Goal: Check status: Check status

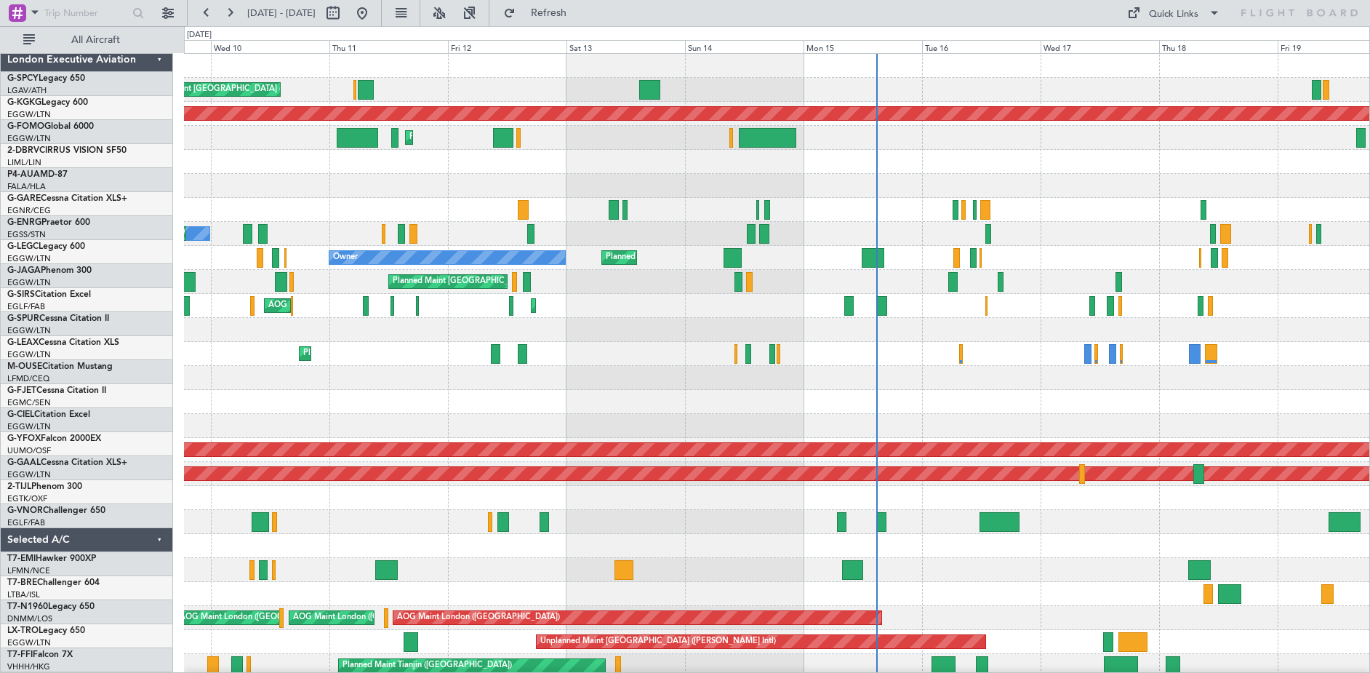
scroll to position [2, 0]
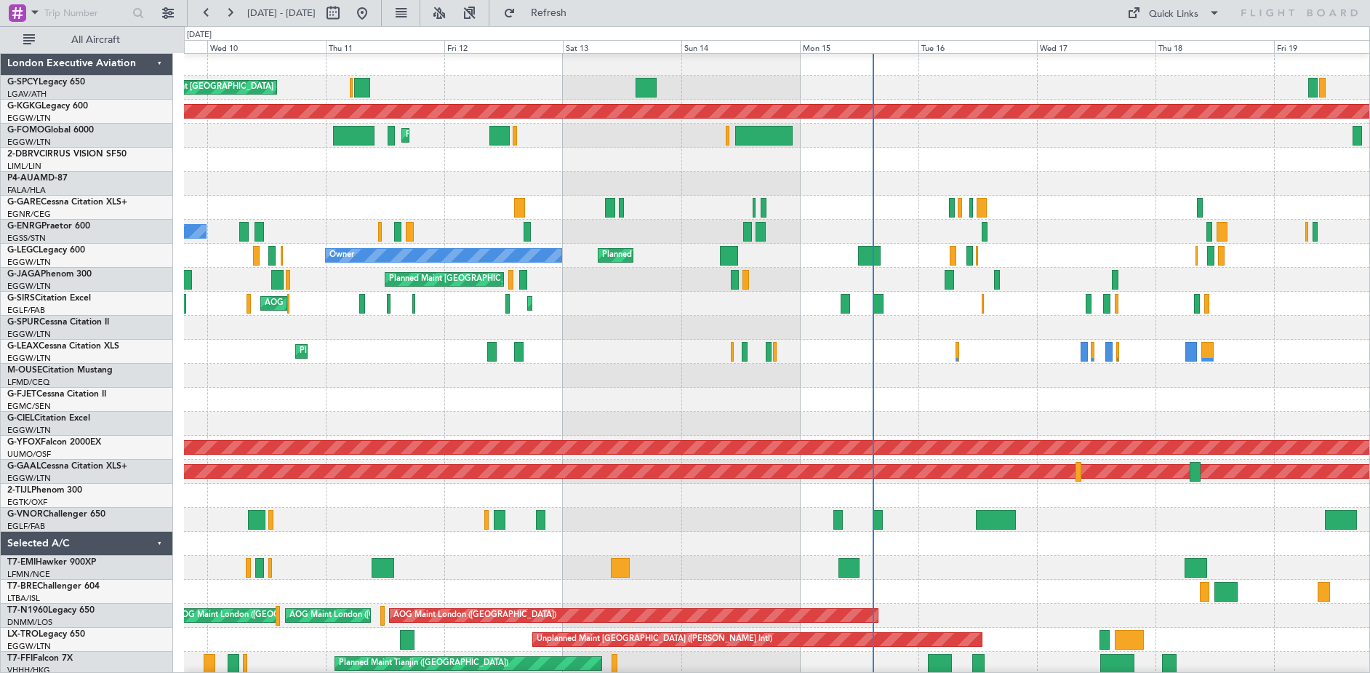
click at [516, 372] on div at bounding box center [777, 376] width 1186 height 24
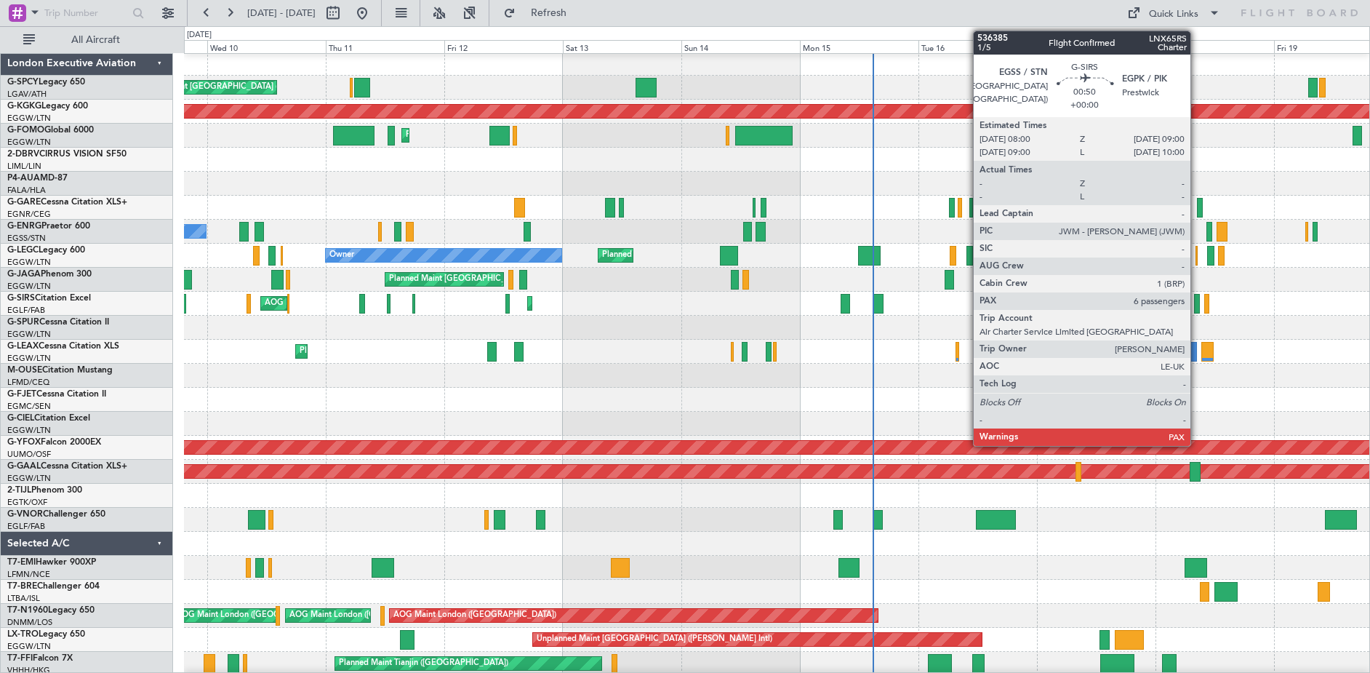
click at [1197, 309] on div at bounding box center [1196, 304] width 5 height 20
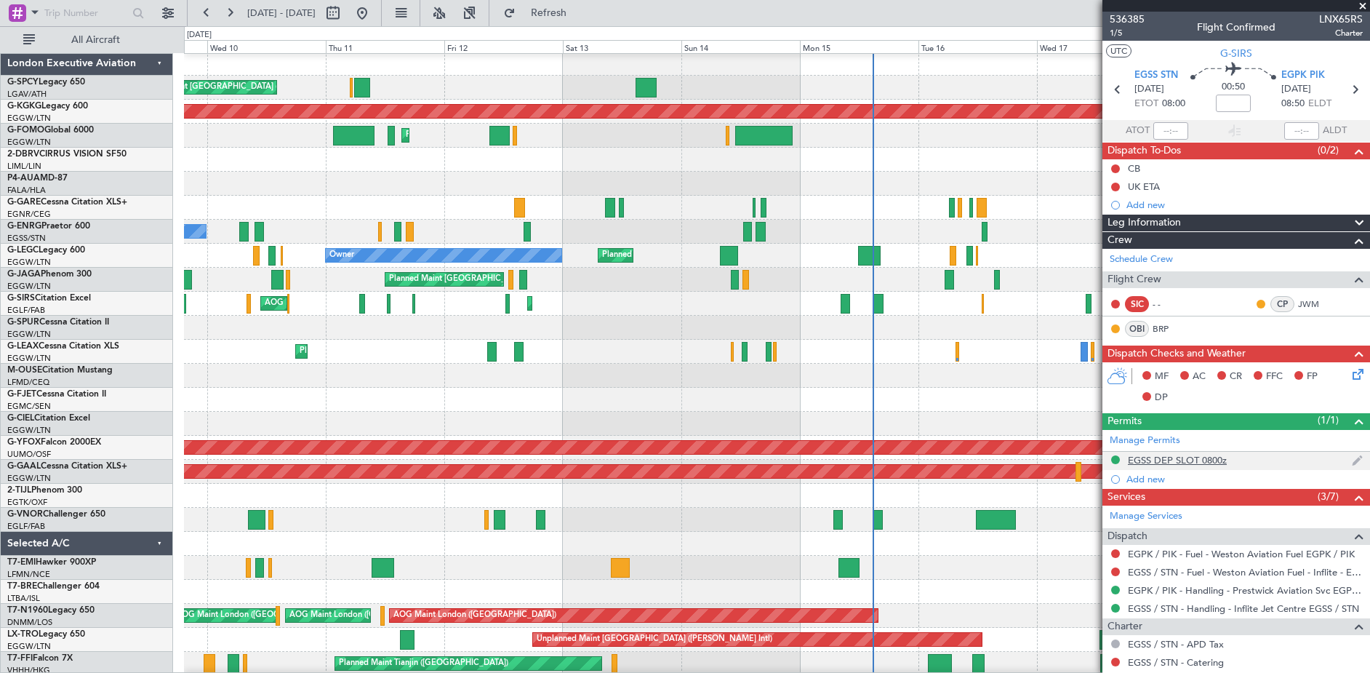
scroll to position [148, 0]
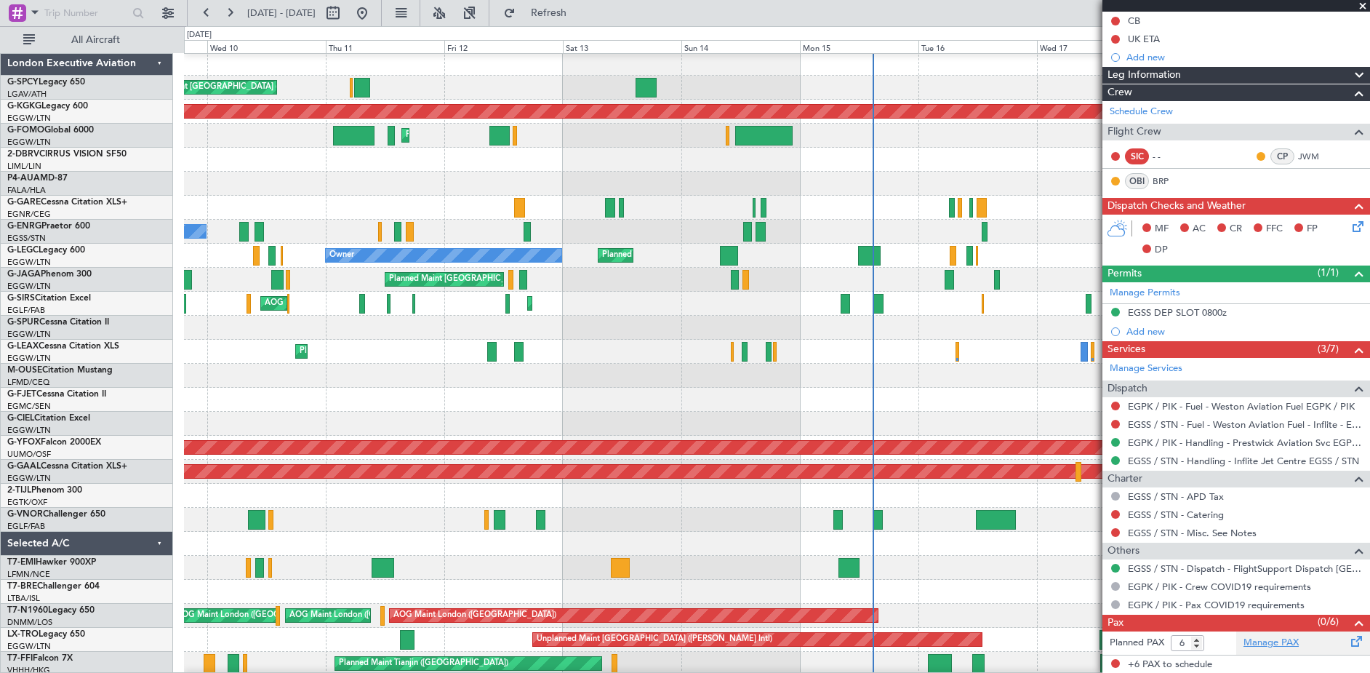
click at [1258, 642] on link "Manage PAX" at bounding box center [1271, 643] width 55 height 15
click at [573, 14] on span "Refresh" at bounding box center [549, 13] width 61 height 10
click at [1266, 641] on link "Manage PAX" at bounding box center [1271, 643] width 55 height 15
click at [580, 13] on span "Refresh" at bounding box center [549, 13] width 61 height 10
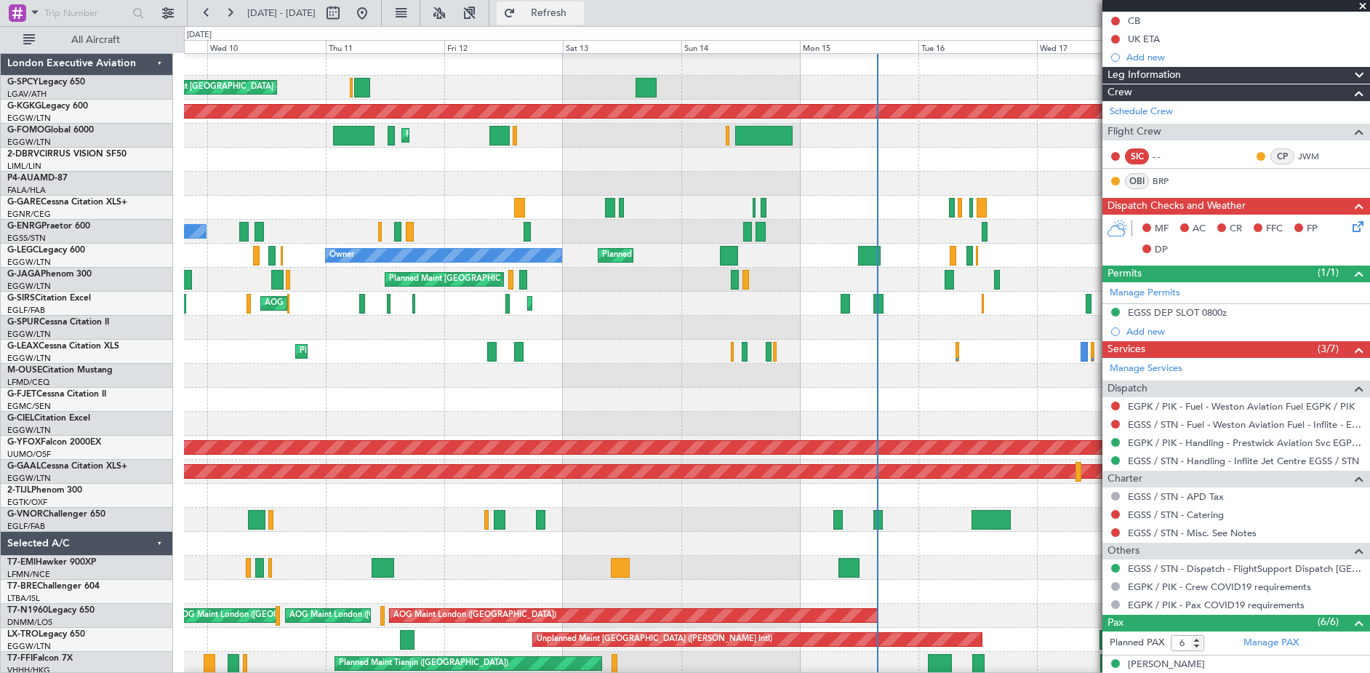
click at [580, 8] on span "Refresh" at bounding box center [549, 13] width 61 height 10
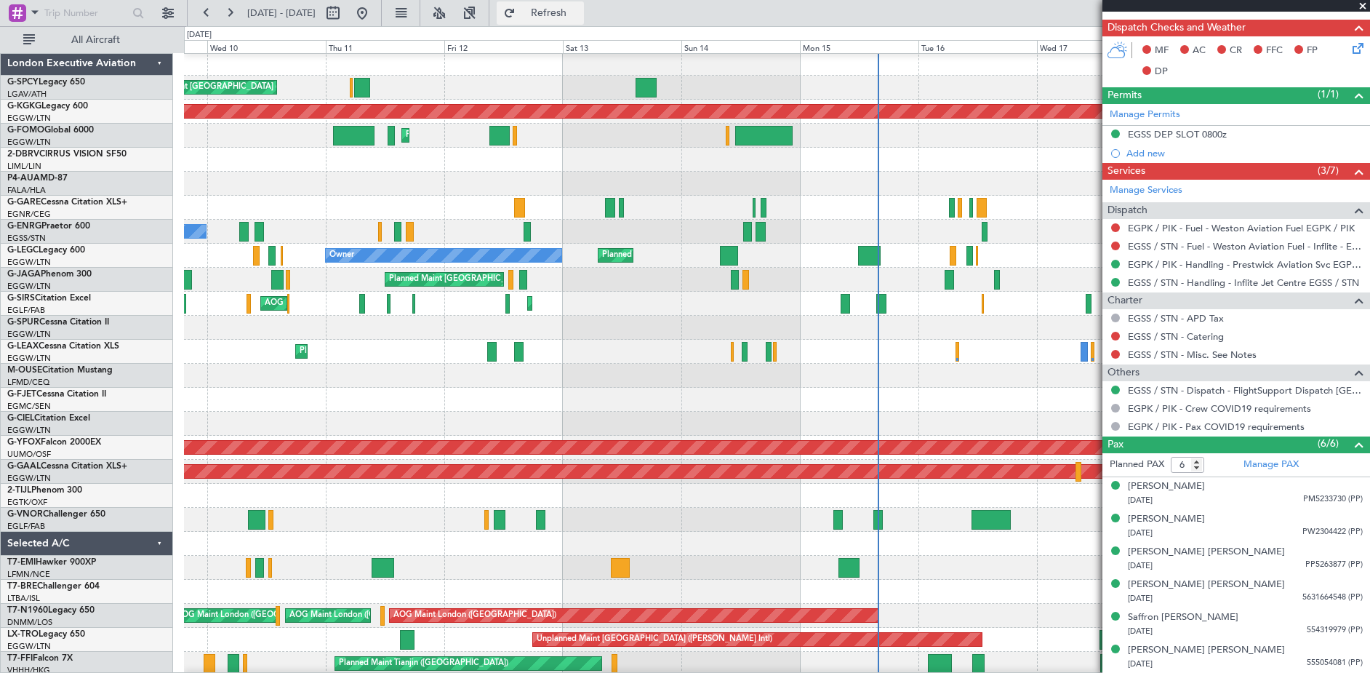
click at [575, 13] on span "Refresh" at bounding box center [549, 13] width 61 height 10
click at [1362, 2] on span at bounding box center [1363, 6] width 15 height 13
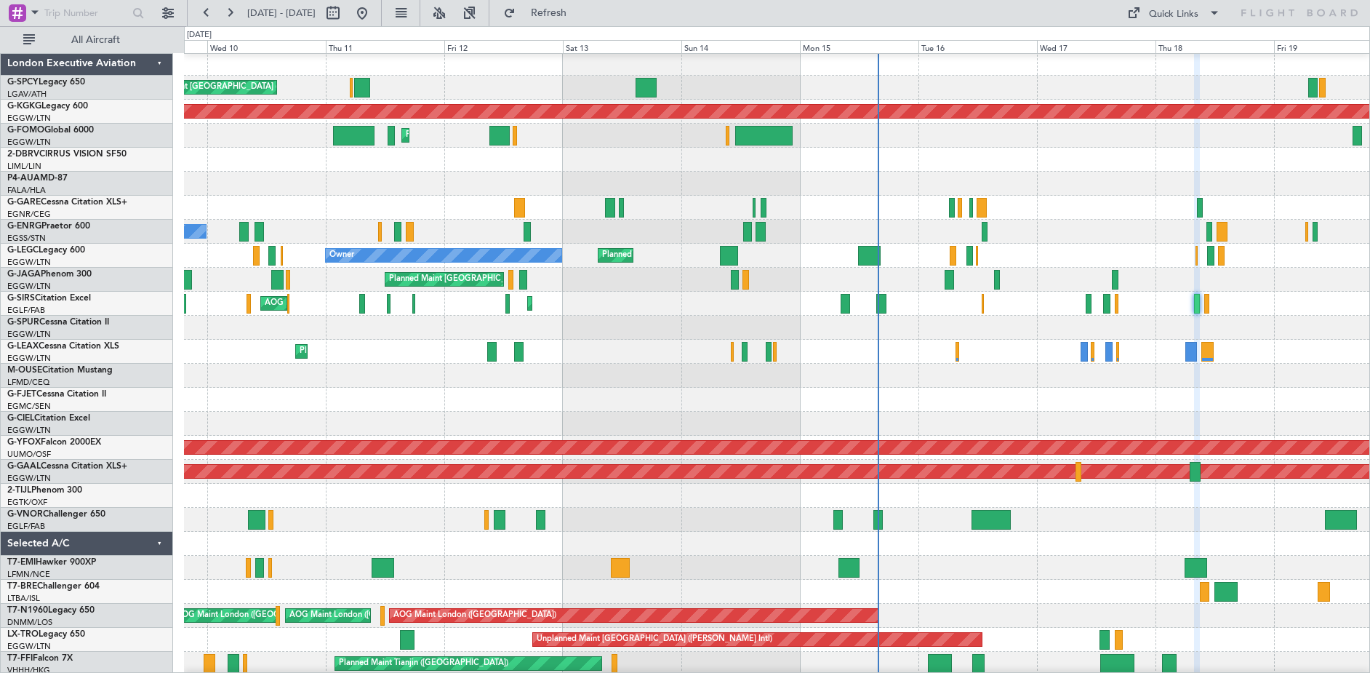
type input "0"
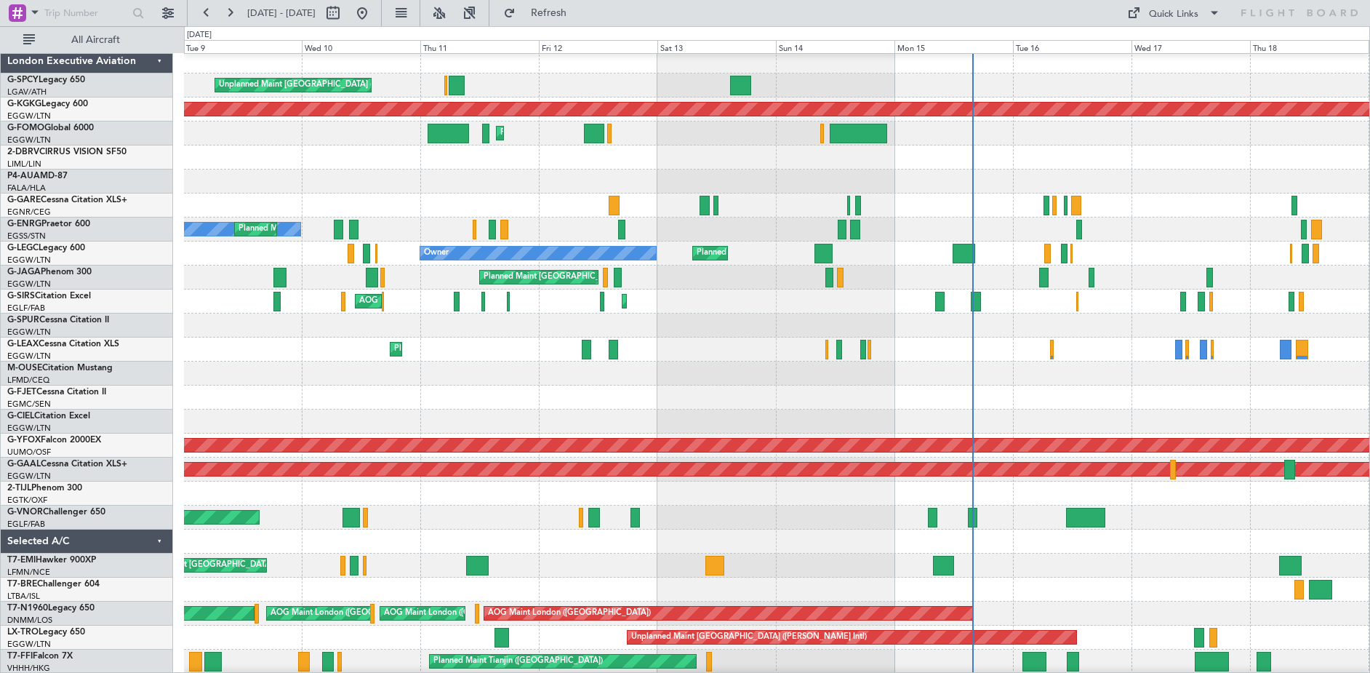
scroll to position [0, 0]
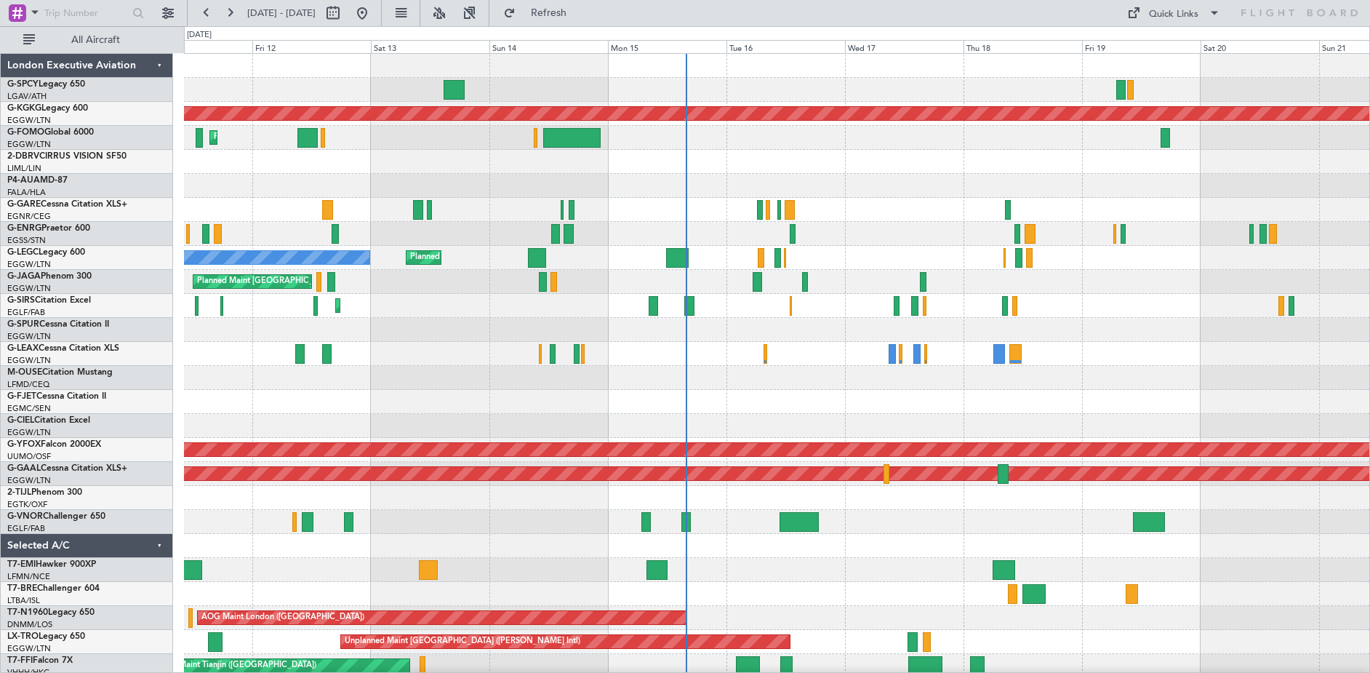
click at [470, 376] on div "Unplanned Maint [GEOGRAPHIC_DATA] ([PERSON_NAME] Intl) AOG Maint [GEOGRAPHIC_DA…" at bounding box center [777, 438] width 1186 height 768
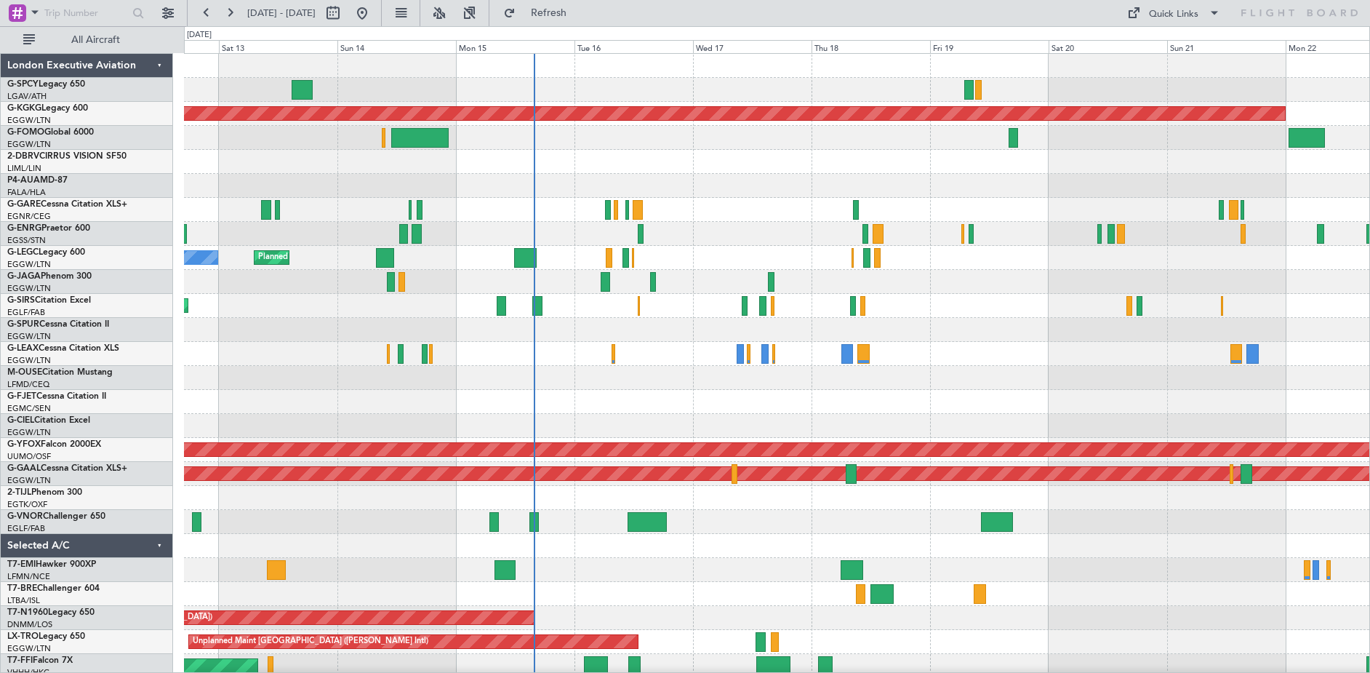
click at [685, 272] on div "Unplanned Maint [GEOGRAPHIC_DATA] ([PERSON_NAME] Intl) AOG Maint [GEOGRAPHIC_DA…" at bounding box center [777, 438] width 1186 height 768
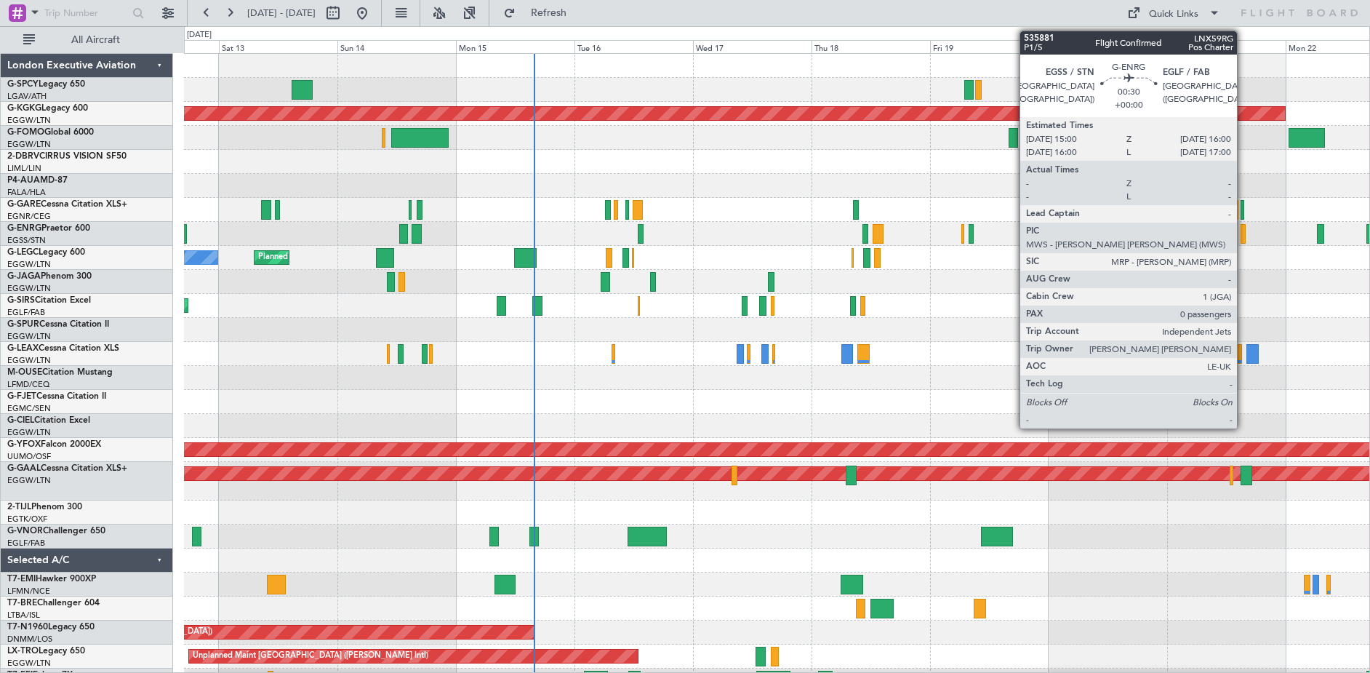
click at [1244, 237] on div at bounding box center [1243, 234] width 5 height 20
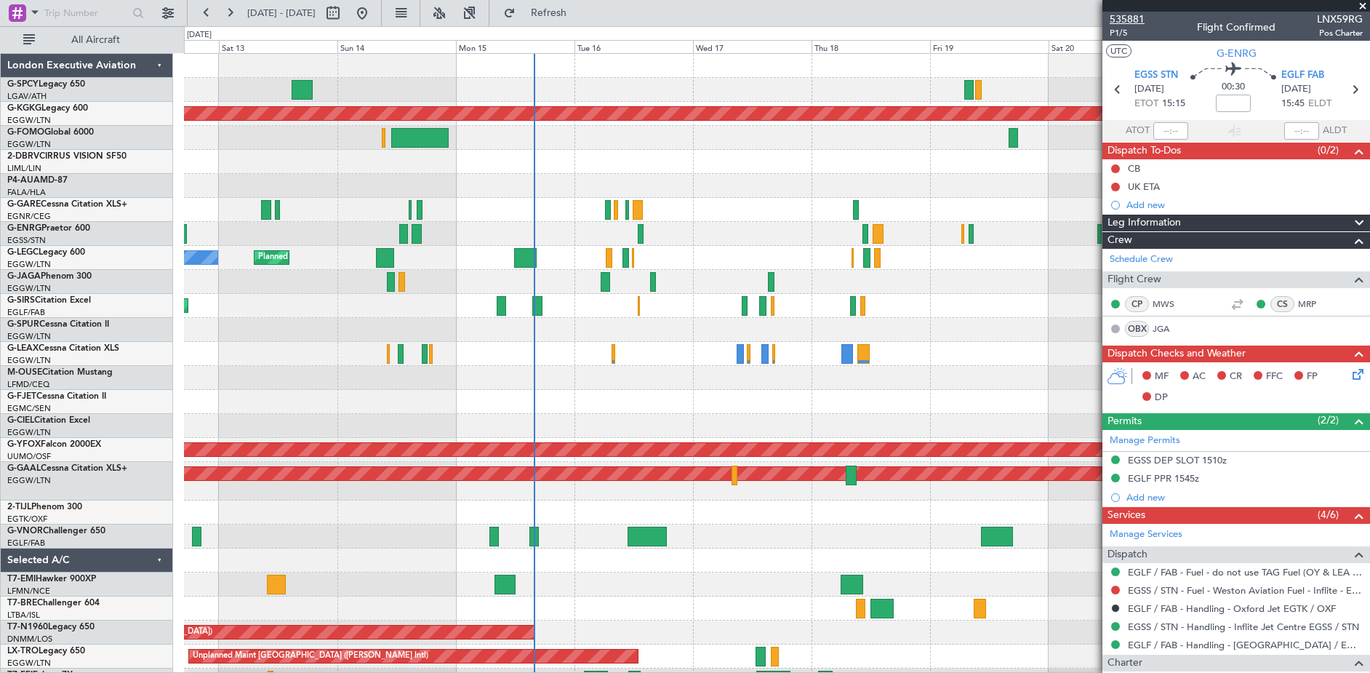
click at [1135, 19] on span "535881" at bounding box center [1127, 19] width 35 height 15
click at [580, 13] on span "Refresh" at bounding box center [549, 13] width 61 height 10
click at [374, 9] on button at bounding box center [362, 12] width 23 height 23
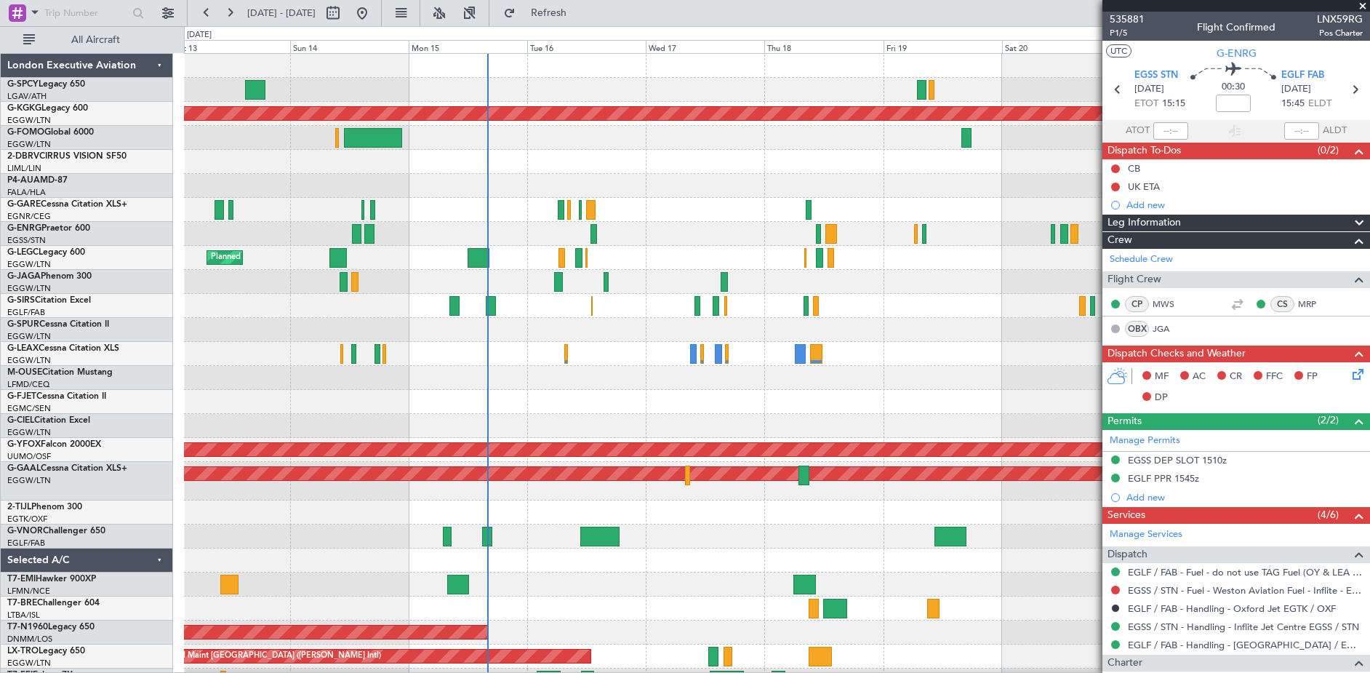
click at [647, 242] on div at bounding box center [777, 234] width 1186 height 24
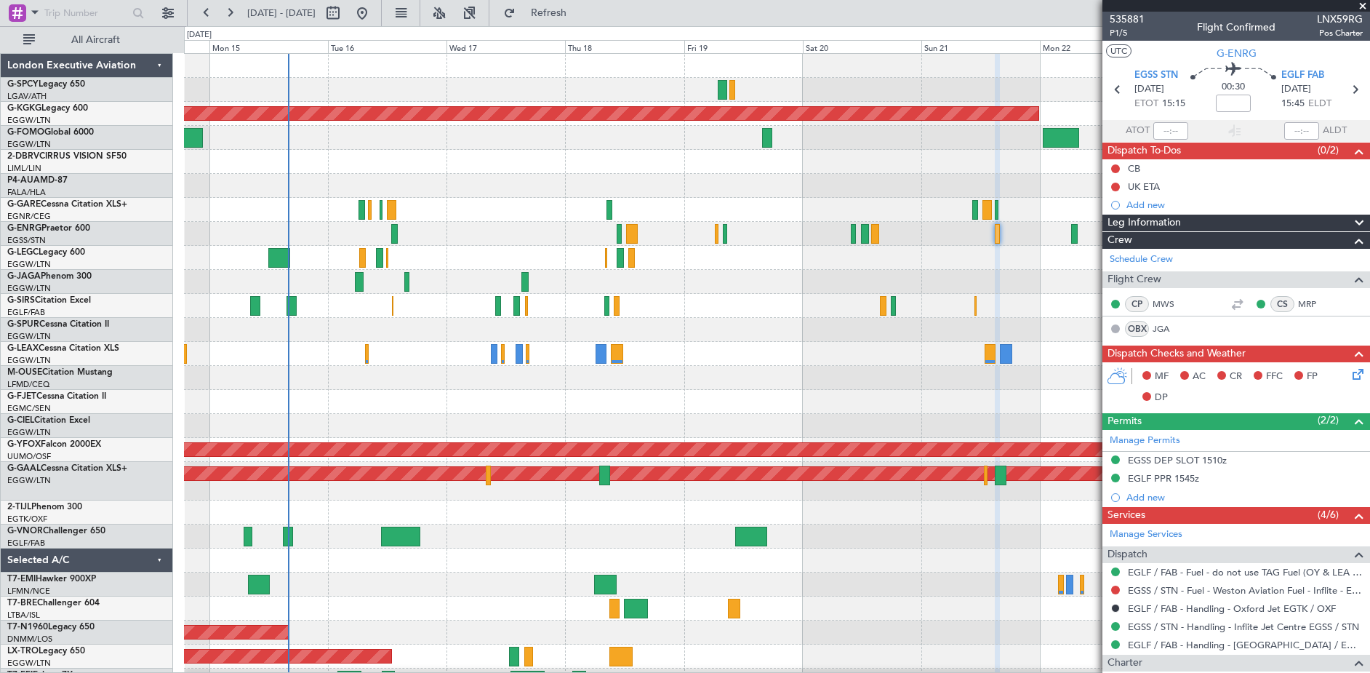
click at [748, 282] on div "Planned Maint [GEOGRAPHIC_DATA] ([GEOGRAPHIC_DATA])" at bounding box center [777, 282] width 1186 height 24
click at [1363, 9] on span at bounding box center [1363, 6] width 15 height 13
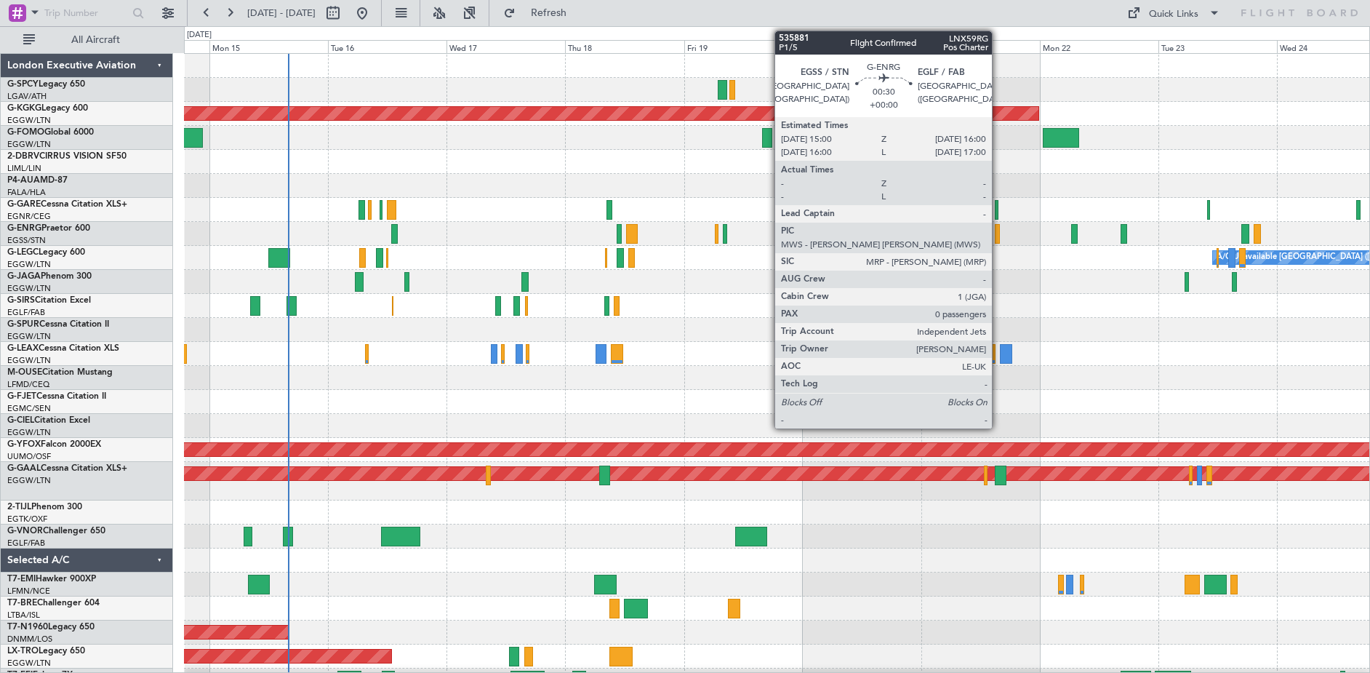
click at [999, 239] on div at bounding box center [997, 234] width 5 height 20
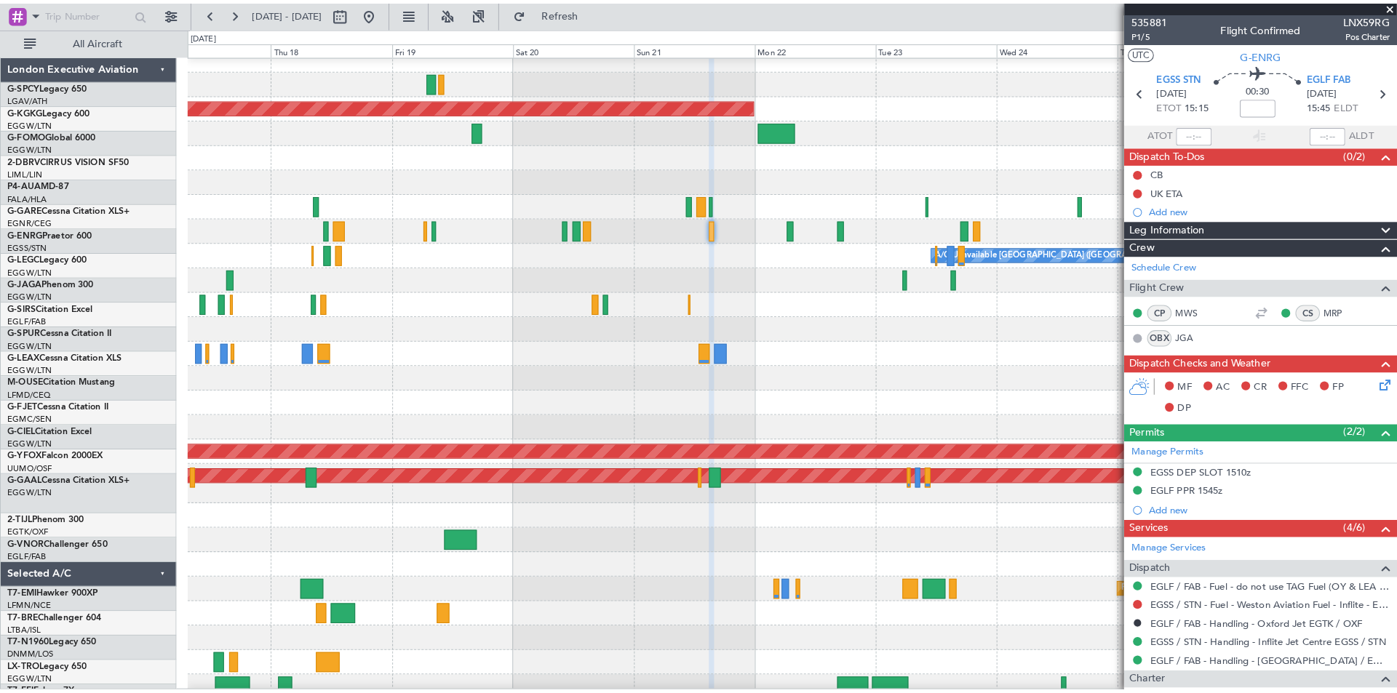
scroll to position [10, 0]
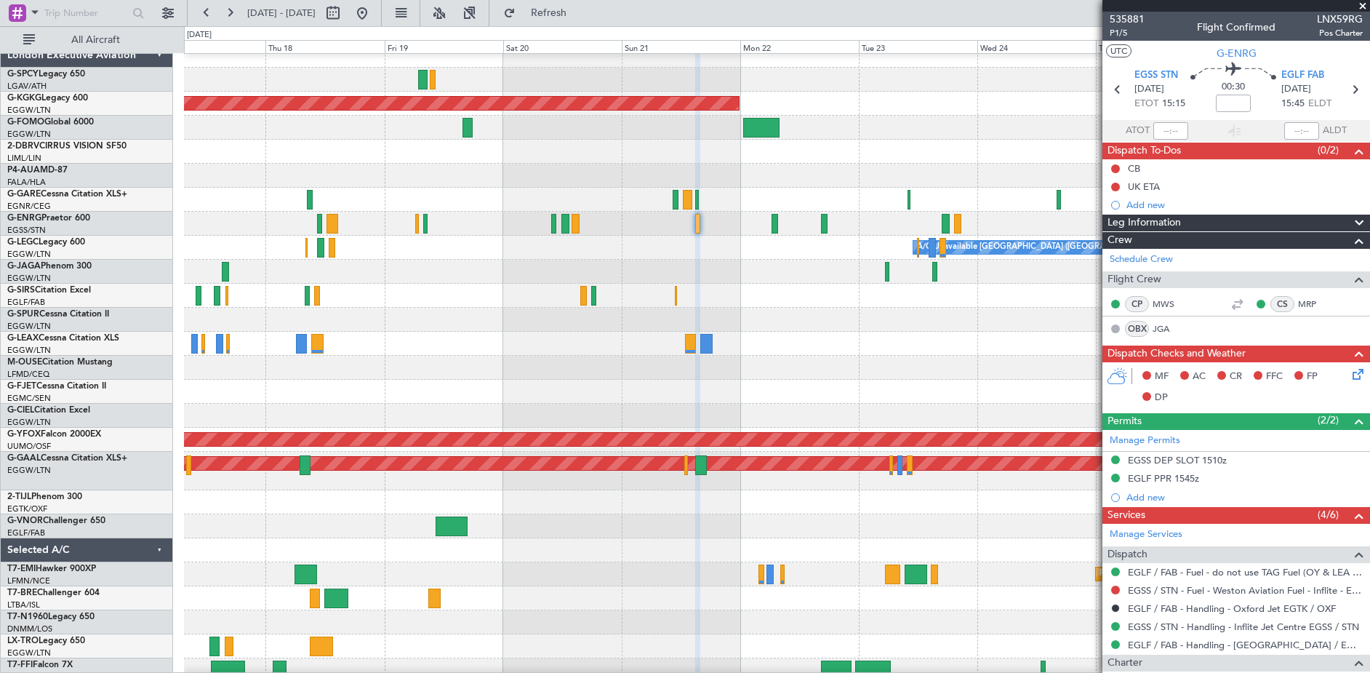
click at [695, 274] on div at bounding box center [777, 272] width 1186 height 24
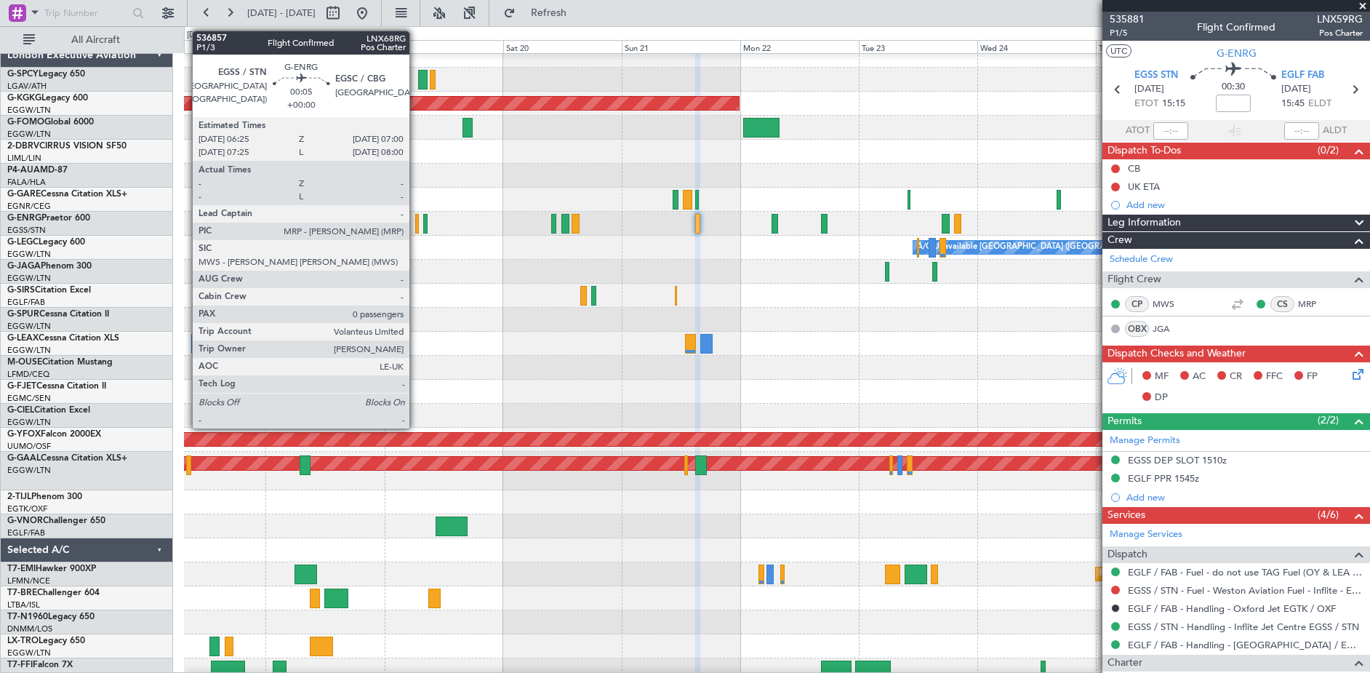
click at [416, 230] on div at bounding box center [416, 224] width 3 height 20
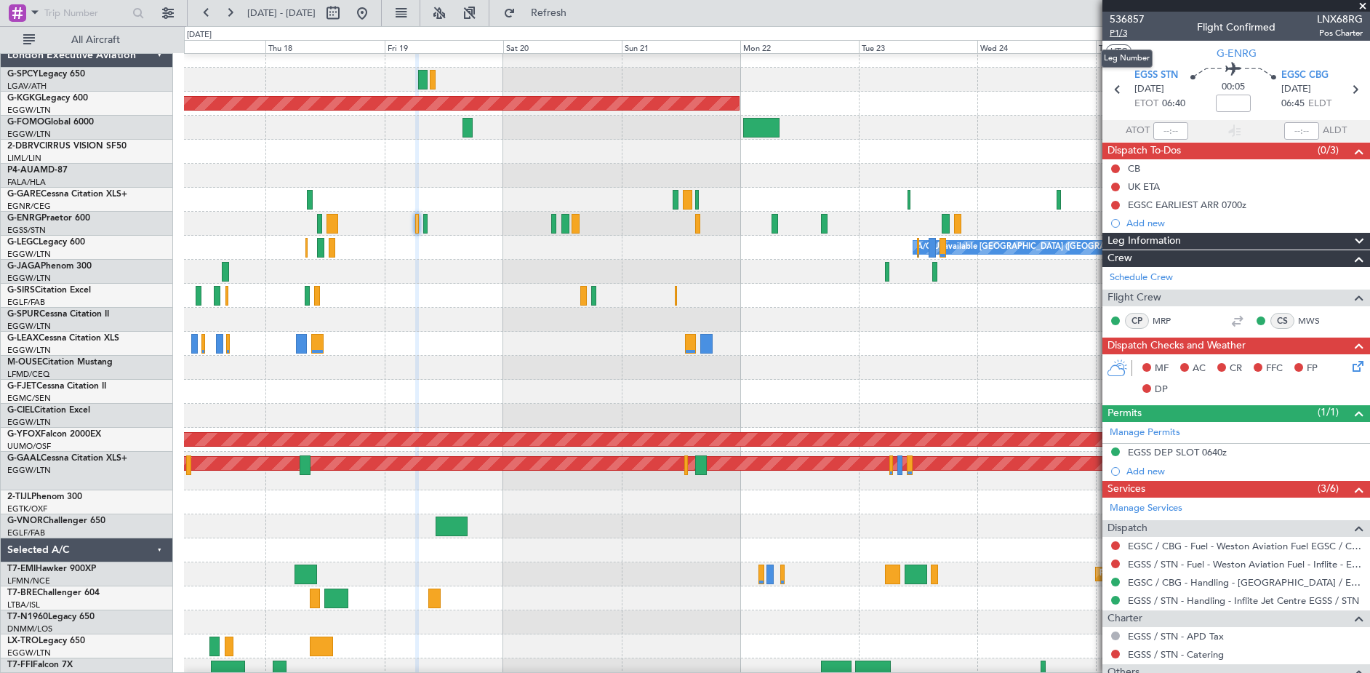
click at [1122, 36] on span "P1/3" at bounding box center [1127, 33] width 35 height 12
click at [580, 16] on span "Refresh" at bounding box center [549, 13] width 61 height 10
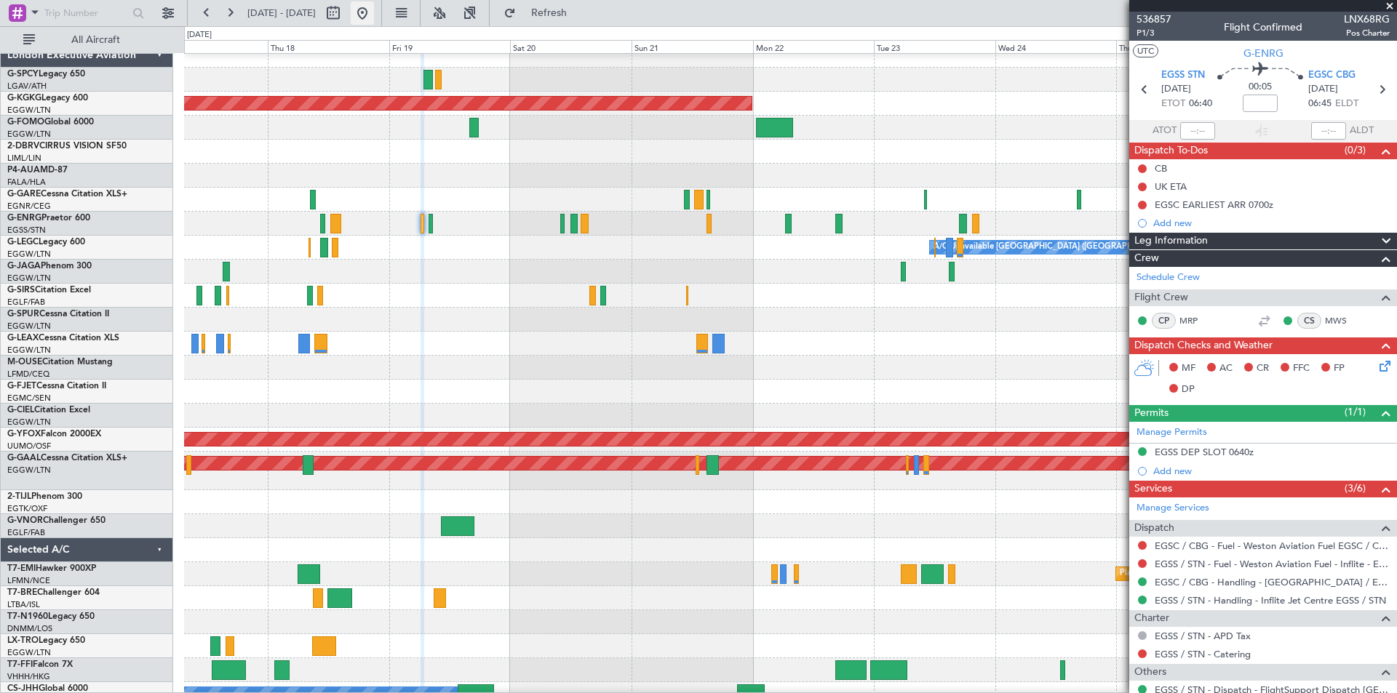
click at [374, 19] on button at bounding box center [362, 12] width 23 height 23
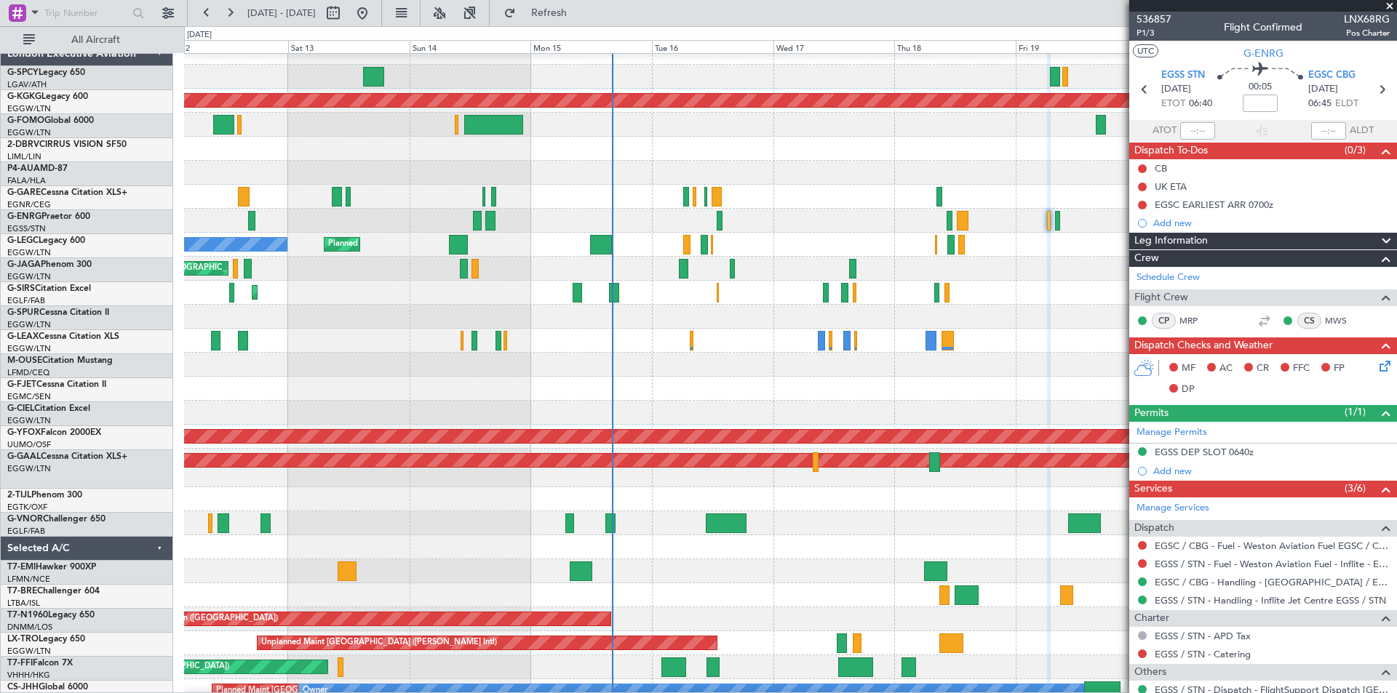
scroll to position [14, 0]
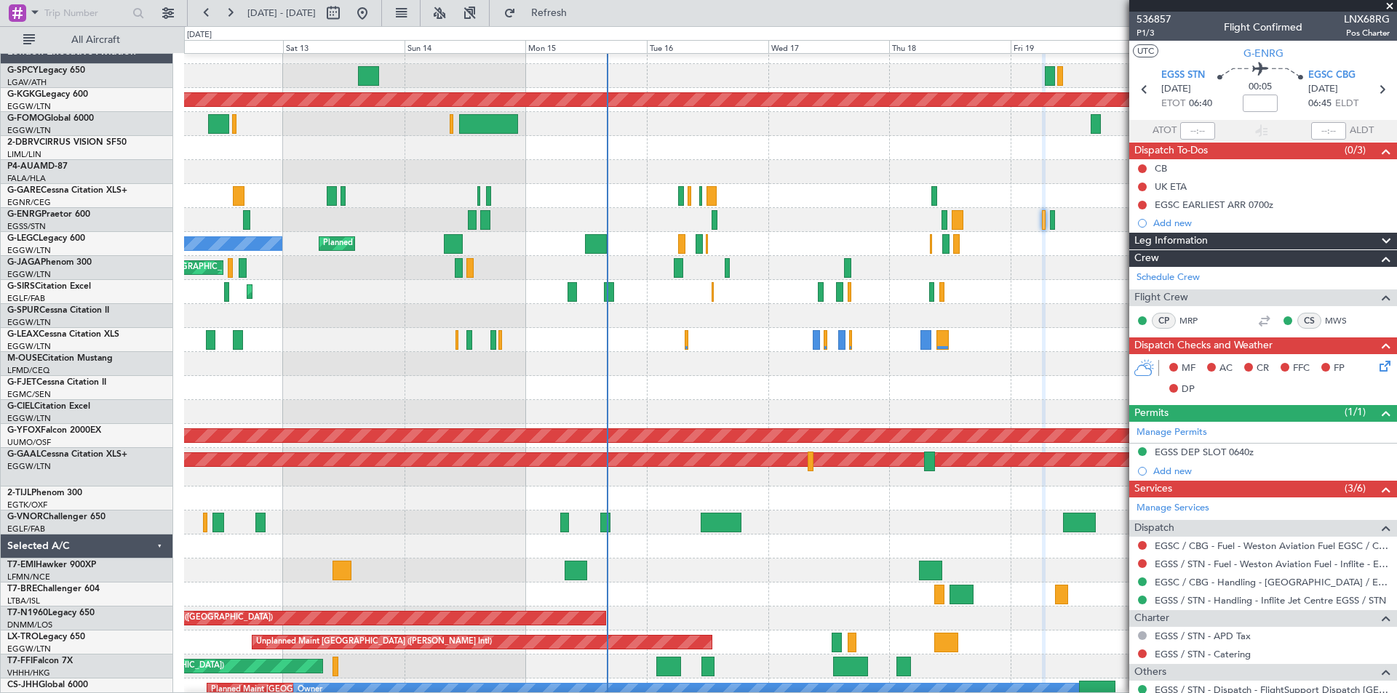
click at [391, 359] on div at bounding box center [790, 364] width 1212 height 24
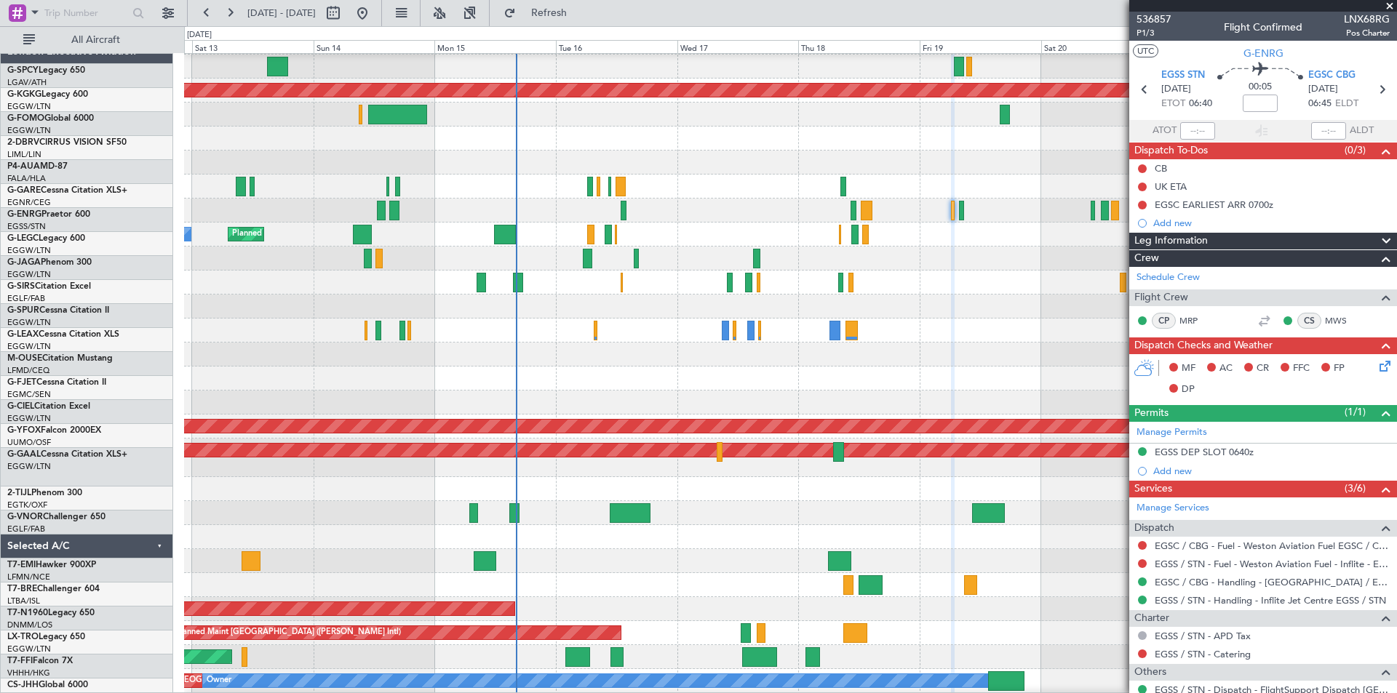
scroll to position [27, 0]
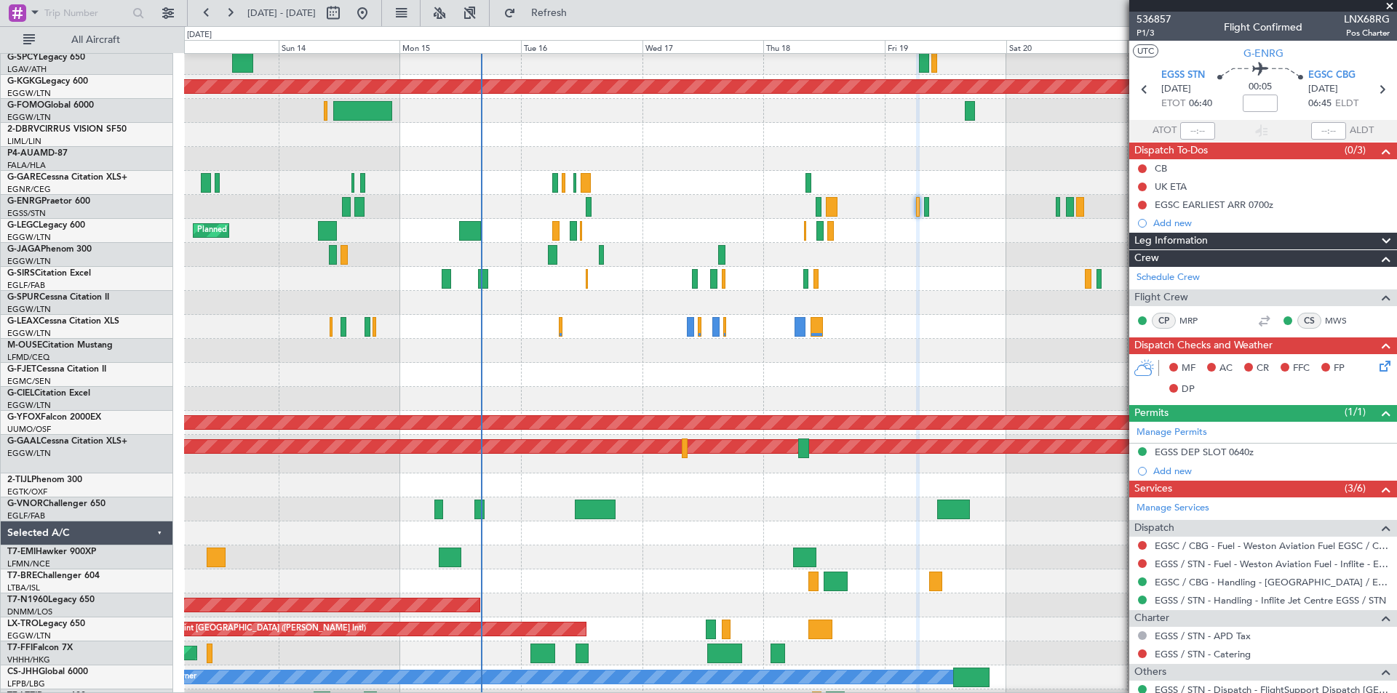
click at [615, 323] on div "Planned Maint [GEOGRAPHIC_DATA] ([GEOGRAPHIC_DATA])" at bounding box center [790, 327] width 1212 height 24
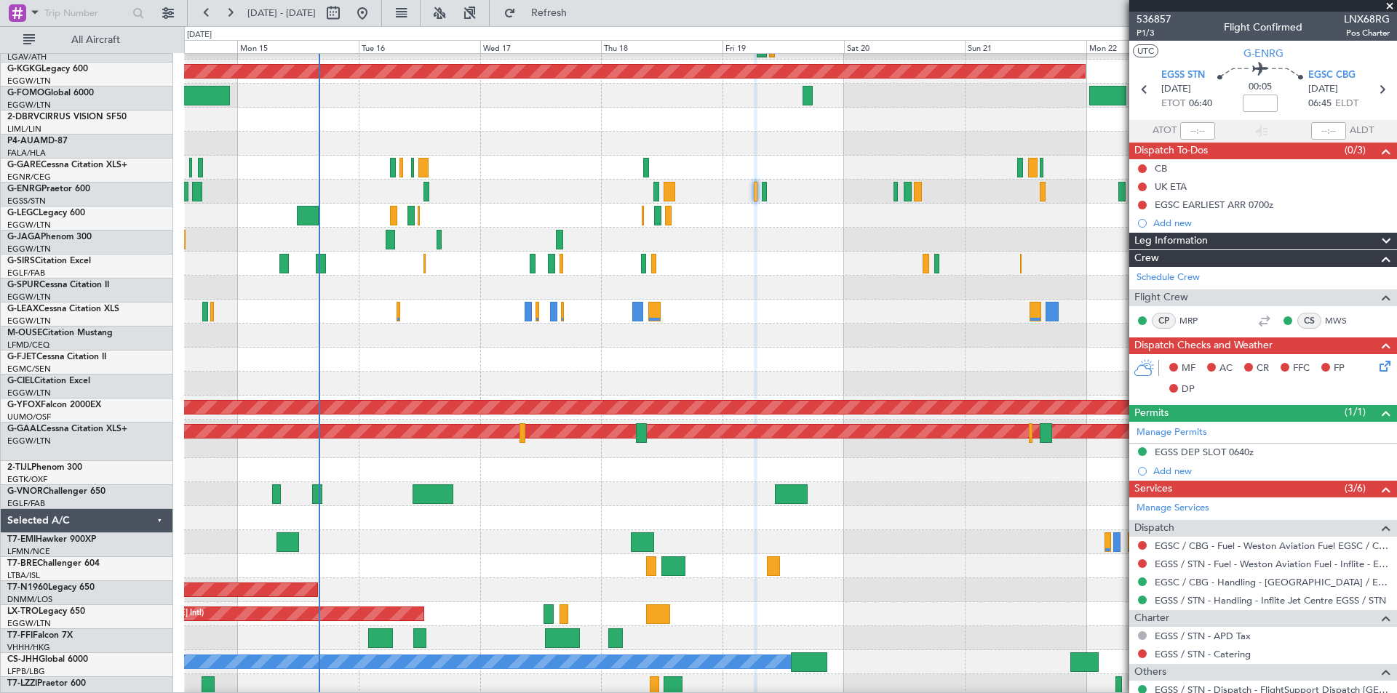
scroll to position [42, 0]
click at [483, 290] on div at bounding box center [790, 288] width 1212 height 24
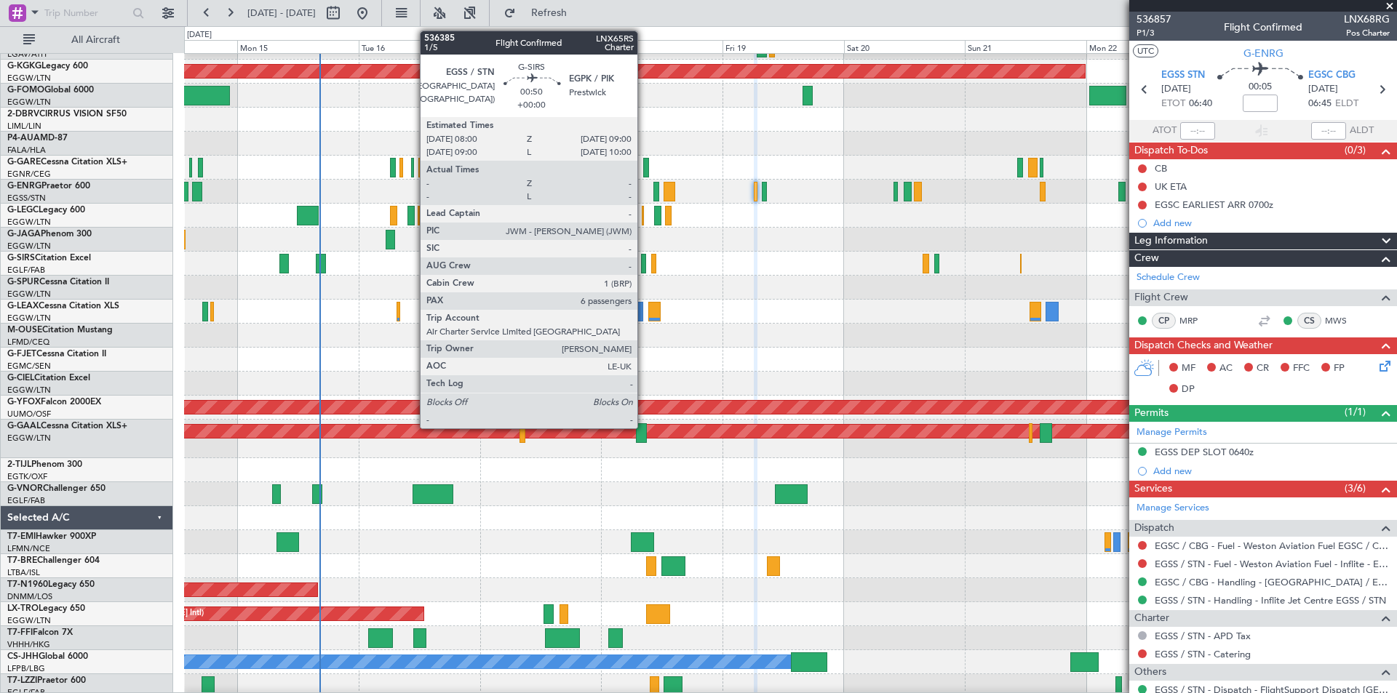
click at [644, 265] on div at bounding box center [643, 264] width 5 height 20
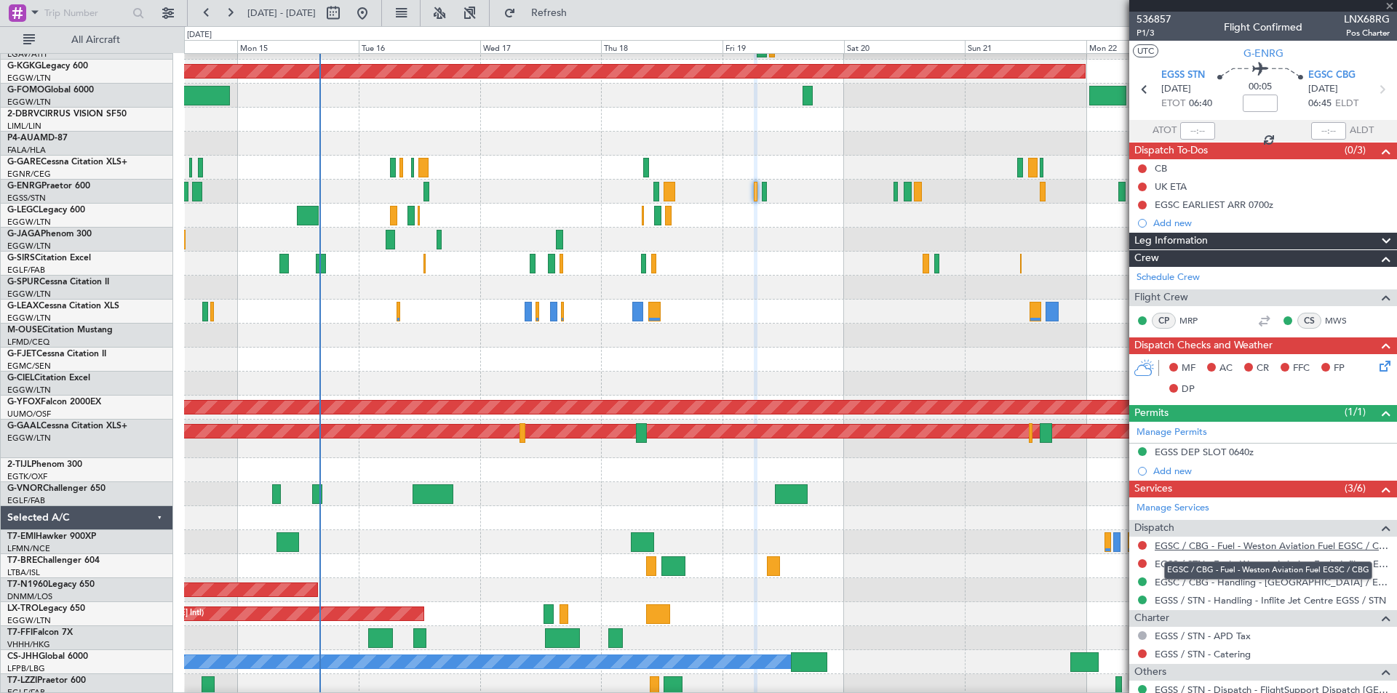
type input "6"
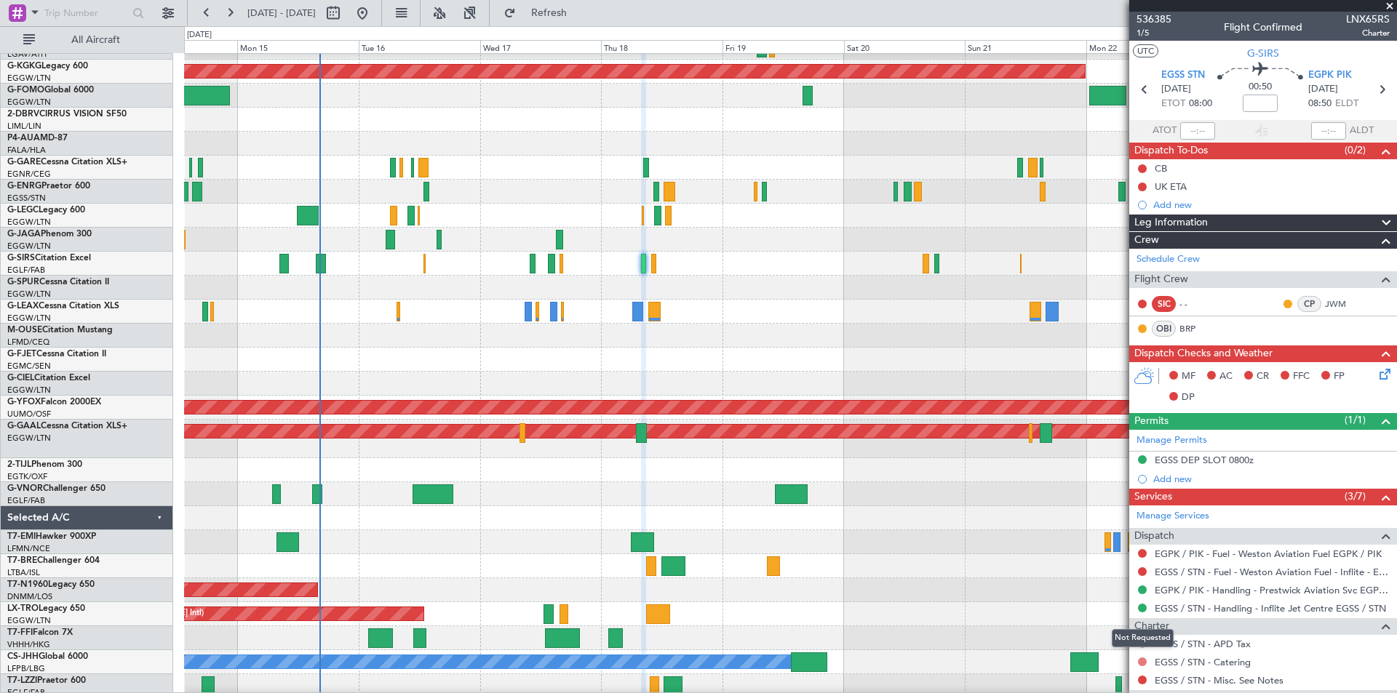
click at [1139, 661] on button at bounding box center [1142, 662] width 9 height 9
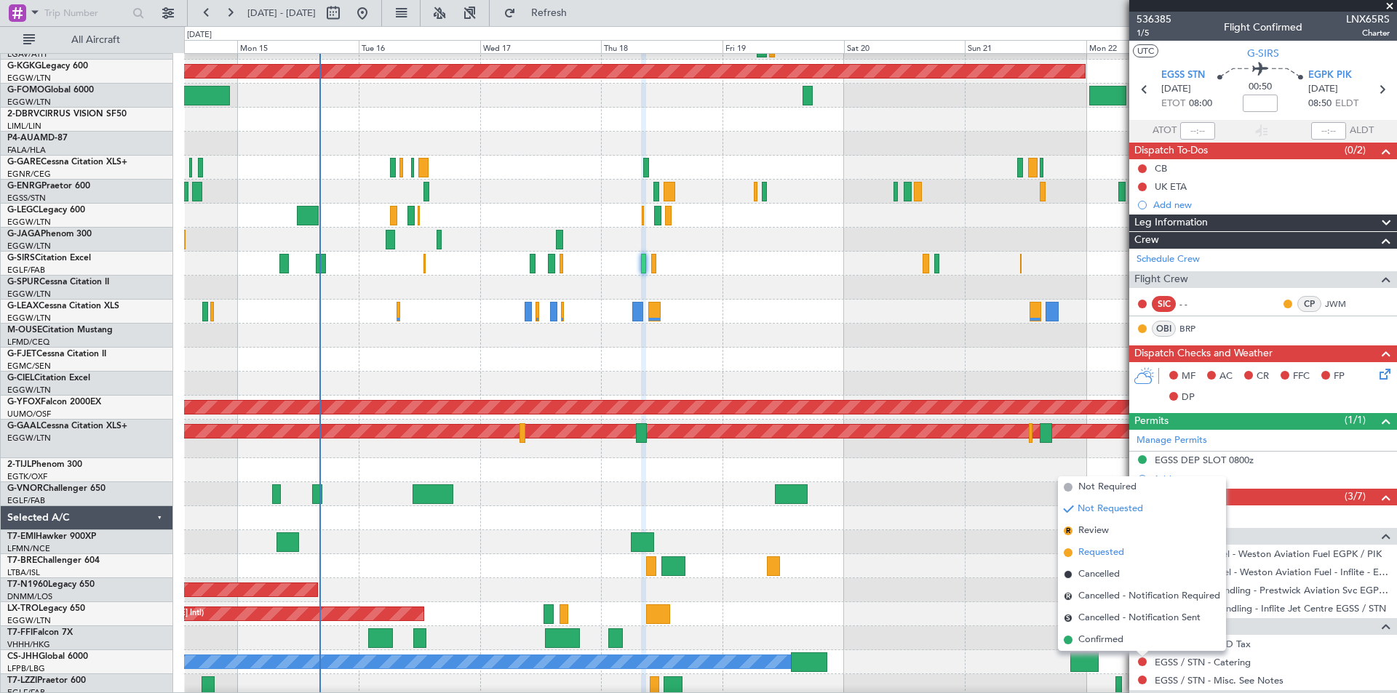
click at [1068, 548] on li "Requested" at bounding box center [1142, 553] width 168 height 22
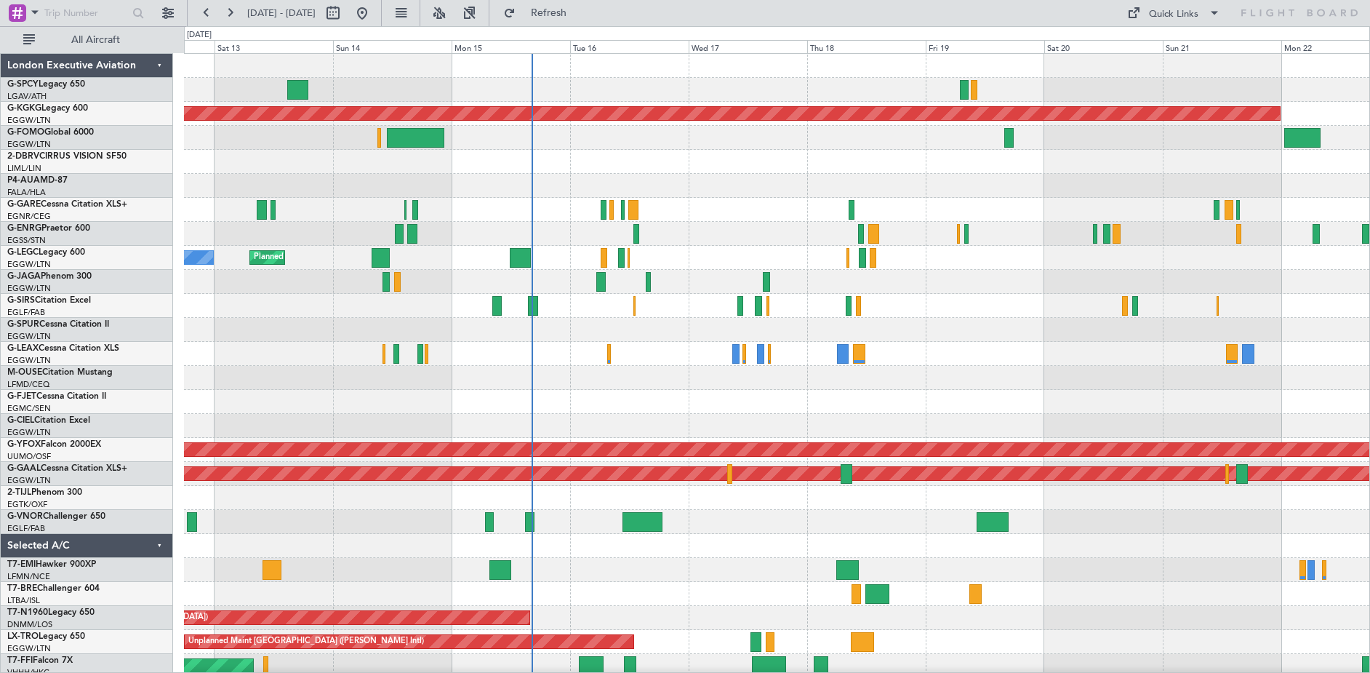
click at [923, 313] on div "Planned Maint [GEOGRAPHIC_DATA] ([GEOGRAPHIC_DATA]) AOG Maint [PERSON_NAME]" at bounding box center [777, 306] width 1186 height 24
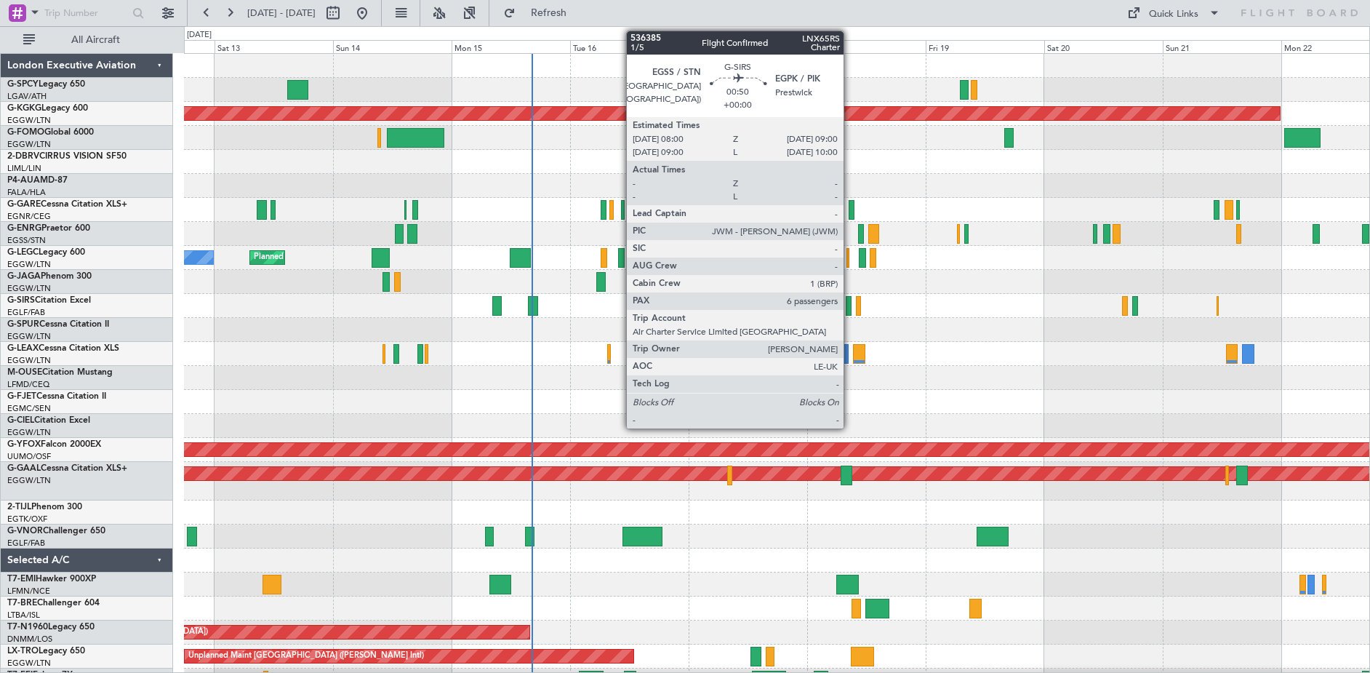
click at [850, 312] on div at bounding box center [848, 306] width 5 height 20
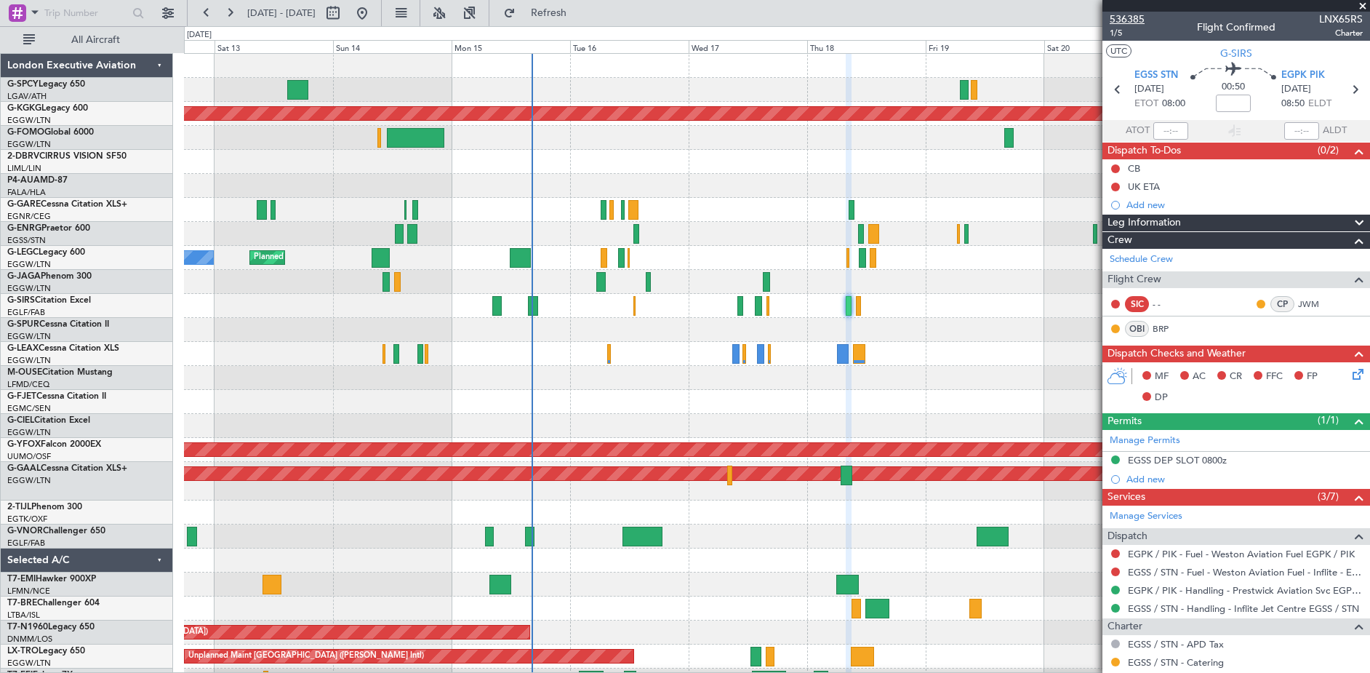
click at [1140, 23] on span "536385" at bounding box center [1127, 19] width 35 height 15
click at [374, 18] on button at bounding box center [362, 12] width 23 height 23
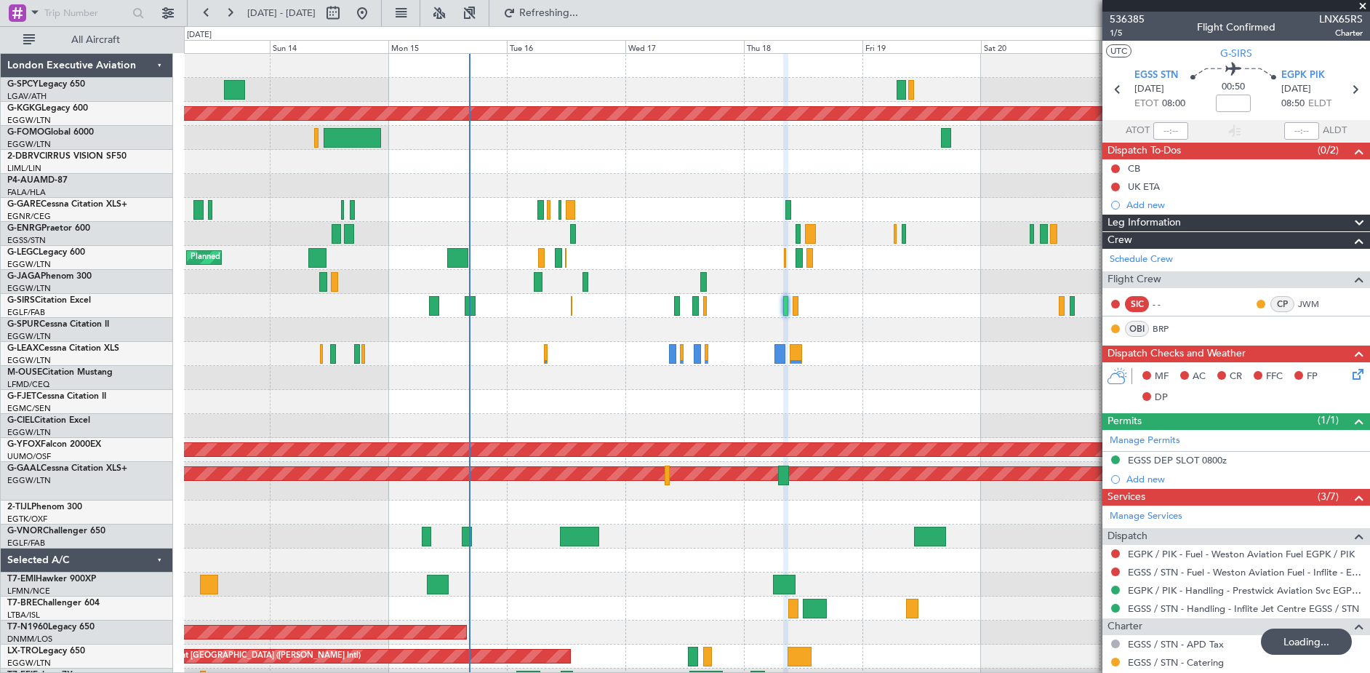
click at [530, 375] on div "AOG Maint [GEOGRAPHIC_DATA] (Ataturk) Planned Maint [GEOGRAPHIC_DATA] ([GEOGRAP…" at bounding box center [777, 445] width 1186 height 783
click at [1134, 19] on span "536385" at bounding box center [1127, 19] width 35 height 15
click at [578, 3] on button "Refresh" at bounding box center [540, 12] width 87 height 23
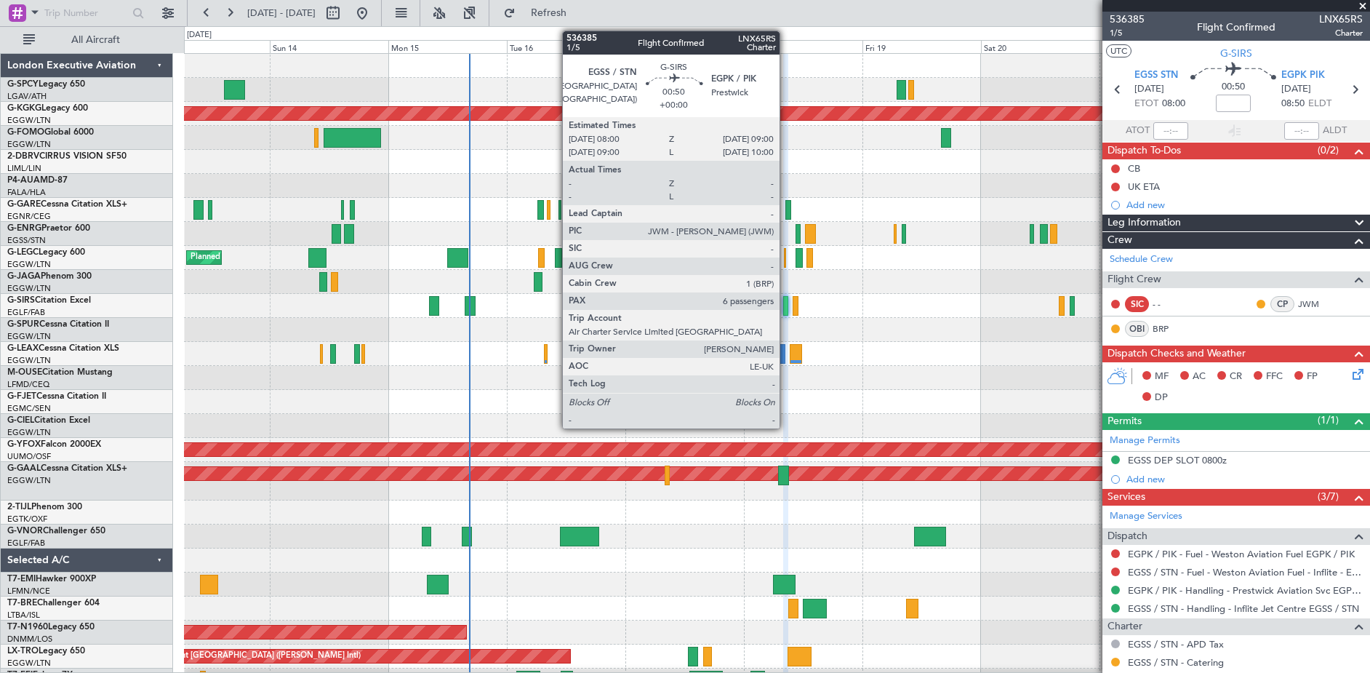
click at [786, 309] on div at bounding box center [785, 306] width 5 height 20
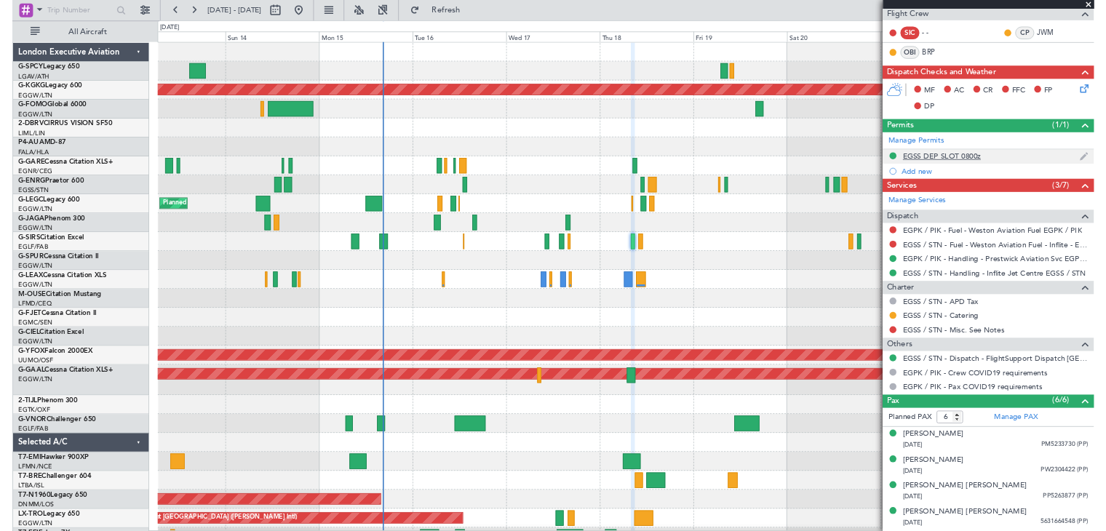
scroll to position [326, 0]
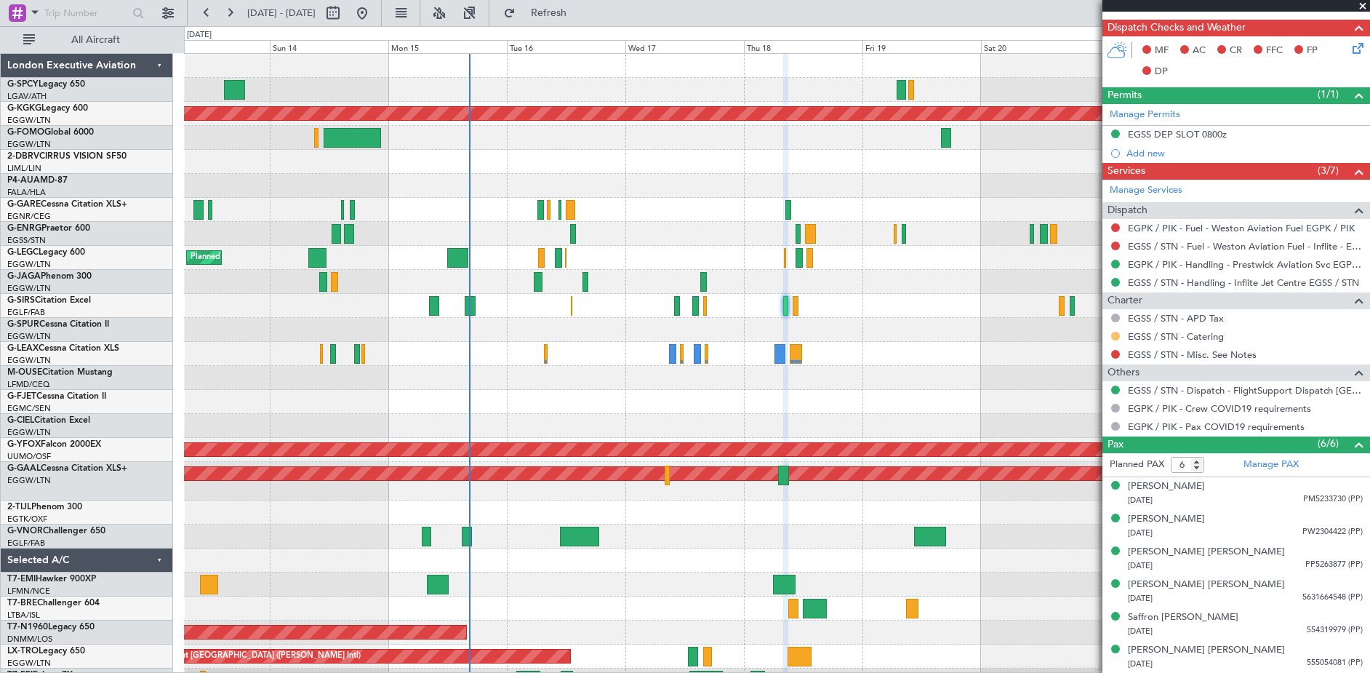
click at [1115, 332] on button at bounding box center [1115, 336] width 9 height 9
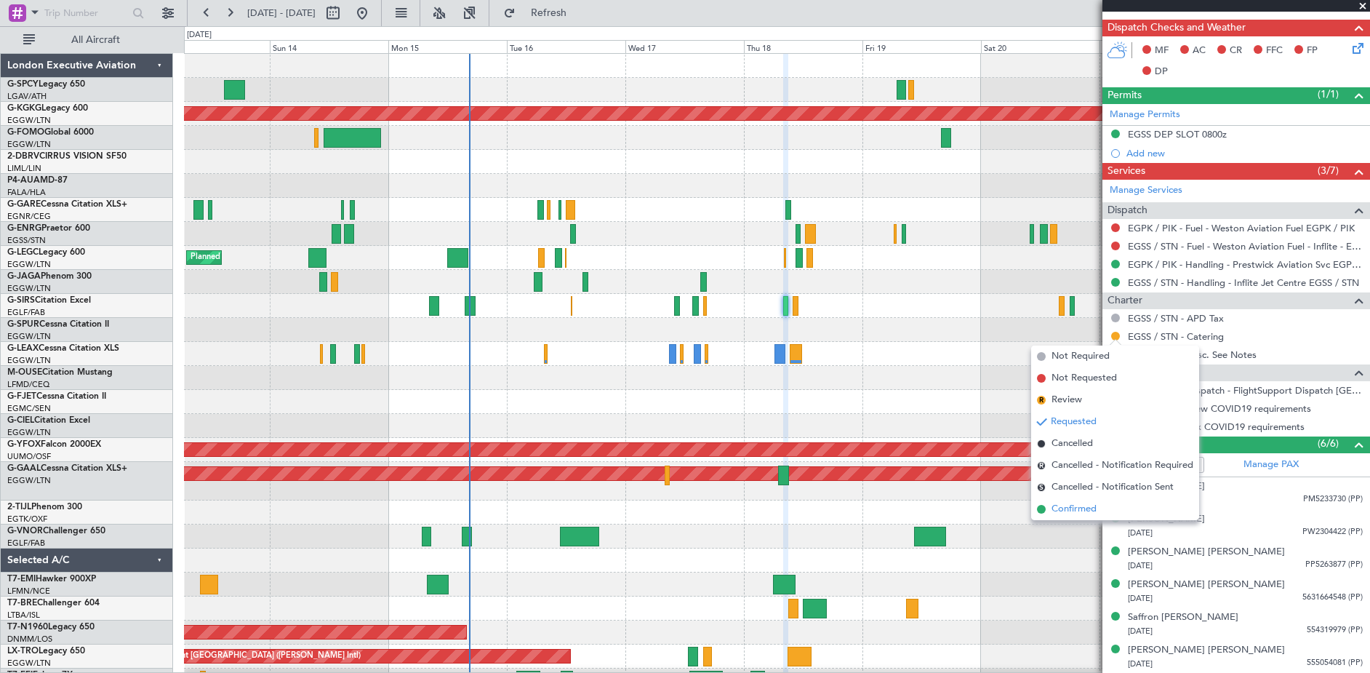
click at [1062, 511] on span "Confirmed" at bounding box center [1074, 509] width 45 height 15
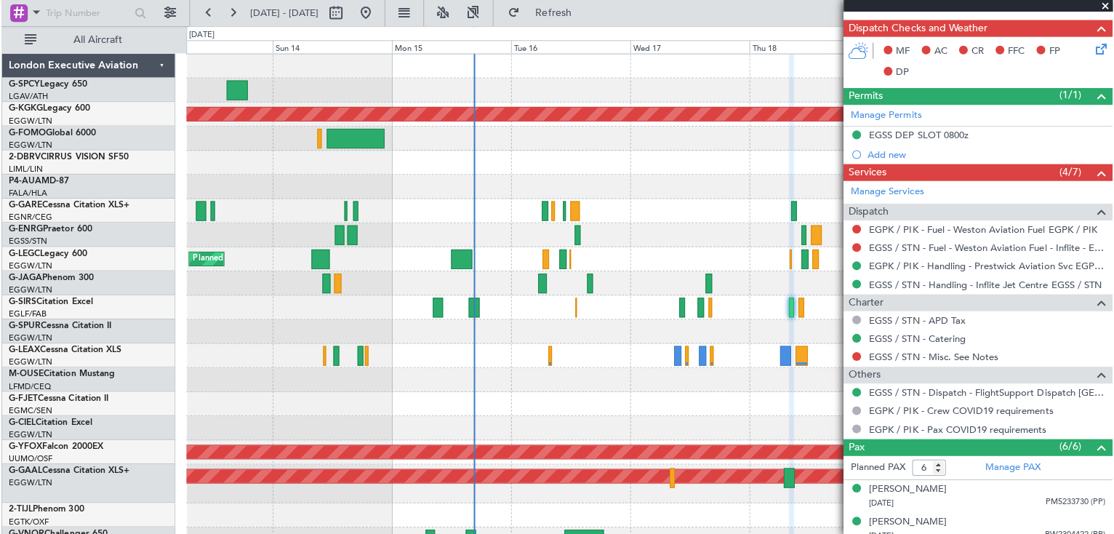
scroll to position [323, 0]
